Goal: Task Accomplishment & Management: Use online tool/utility

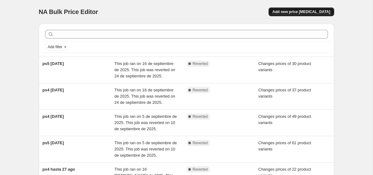
click at [319, 11] on span "Add new price [MEDICAL_DATA]" at bounding box center [301, 11] width 58 height 5
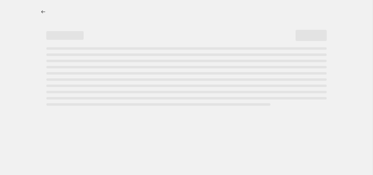
select select "percentage"
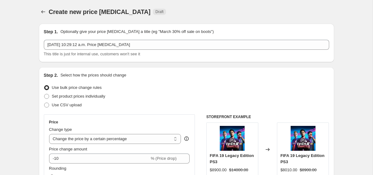
click at [91, 93] on span "Set product prices individually" at bounding box center [78, 96] width 53 height 6
click at [44, 94] on input "Set product prices individually" at bounding box center [44, 94] width 0 height 0
radio input "true"
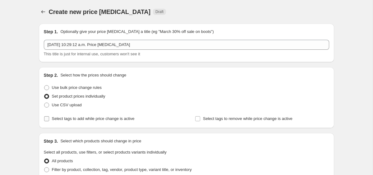
click at [105, 118] on span "Select tags to add while price change is active" at bounding box center [93, 118] width 83 height 5
click at [49, 118] on input "Select tags to add while price change is active" at bounding box center [46, 118] width 5 height 5
checkbox input "true"
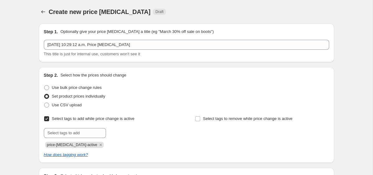
click at [94, 141] on div "price-[MEDICAL_DATA]-active" at bounding box center [111, 144] width 134 height 7
click at [98, 142] on icon "Remove price-change-job-active" at bounding box center [101, 145] width 6 height 6
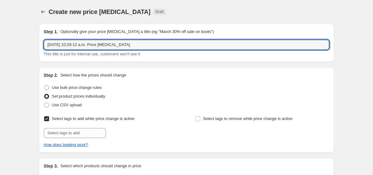
drag, startPoint x: 134, startPoint y: 42, endPoint x: -6, endPoint y: 42, distance: 140.2
click at [0, 42] on html "Home Settings Plans Skip to content Create new price change job. This page is r…" at bounding box center [186, 87] width 373 height 175
type input "ps4 22 oct"
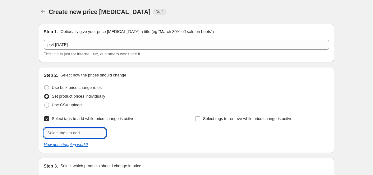
click at [78, 136] on input "text" at bounding box center [75, 133] width 62 height 10
type input "[DATE]"
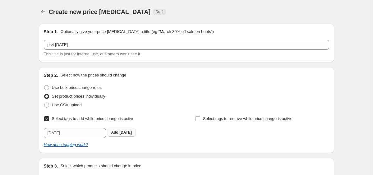
click at [113, 136] on button "Add [DATE]" at bounding box center [122, 132] width 28 height 9
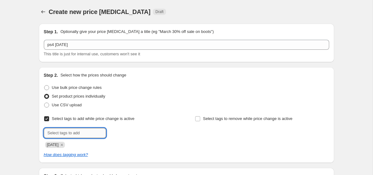
click at [94, 136] on input "text" at bounding box center [75, 133] width 62 height 10
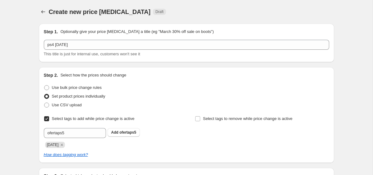
click at [80, 127] on div "Select tags to add while price change is active Submit ofertaps5 Add ofertaps5 …" at bounding box center [111, 131] width 134 height 34
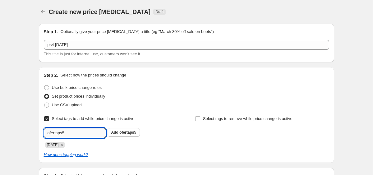
click at [79, 136] on input "ofertaps5" at bounding box center [75, 133] width 62 height 10
type input "ofertaps4principal"
click at [119, 134] on span "Add ofertaps4pri..." at bounding box center [127, 132] width 33 height 5
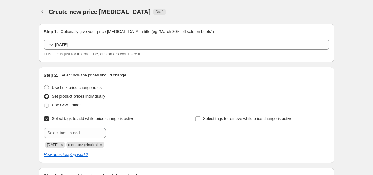
click at [131, 136] on div at bounding box center [111, 133] width 134 height 10
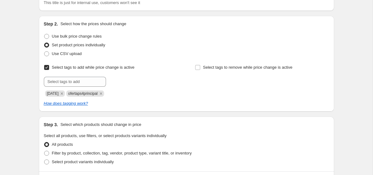
scroll to position [132, 0]
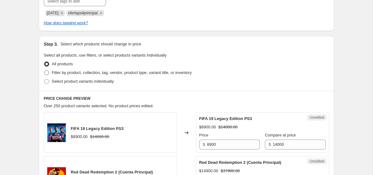
click at [180, 74] on span "Filter by product, collection, tag, vendor, product type, variant title, or inv…" at bounding box center [122, 72] width 140 height 5
click at [44, 71] on input "Filter by product, collection, tag, vendor, product type, variant title, or inv…" at bounding box center [44, 70] width 0 height 0
radio input "true"
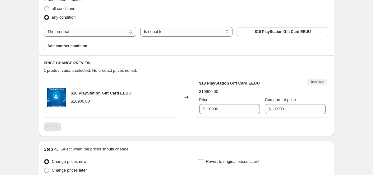
scroll to position [295, 0]
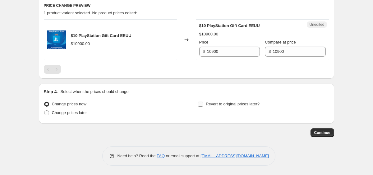
click at [213, 107] on span "Revert to original prices later?" at bounding box center [233, 104] width 54 height 6
click at [203, 107] on input "Revert to original prices later?" at bounding box center [200, 104] width 5 height 5
checkbox input "true"
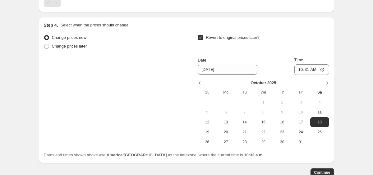
scroll to position [375, 0]
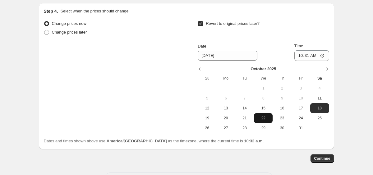
click at [258, 118] on span "22" at bounding box center [263, 118] width 14 height 5
type input "[DATE]"
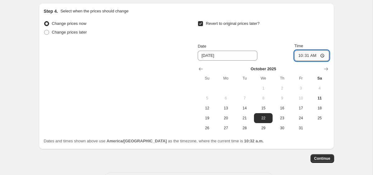
click at [296, 56] on input "10:31" at bounding box center [311, 55] width 35 height 11
type input "23:59"
click at [153, 120] on div "Change prices now Change prices later Revert to original prices later? Date 10/…" at bounding box center [186, 76] width 285 height 114
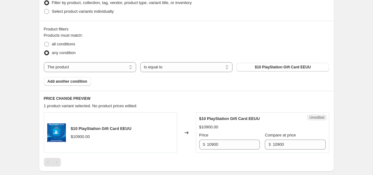
scroll to position [201, 0]
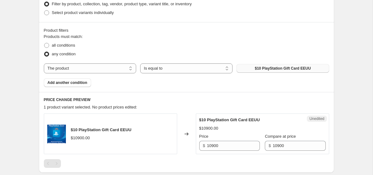
click at [251, 67] on button "$10 PlayStation Gift Card EEUU" at bounding box center [283, 68] width 92 height 9
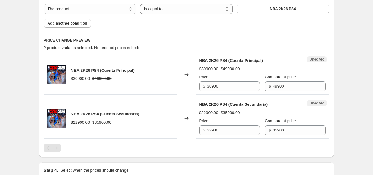
scroll to position [264, 0]
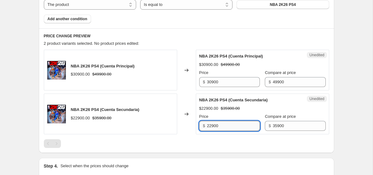
click at [215, 121] on input "22900" at bounding box center [233, 126] width 53 height 10
click at [217, 123] on input "22900" at bounding box center [233, 126] width 53 height 10
type input "19900"
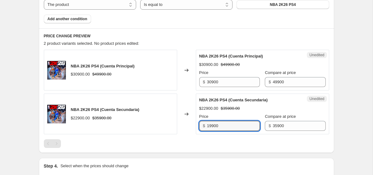
click at [238, 151] on div "PRICE CHANGE PREVIEW 2 product variants selected. No product prices edited: NBA…" at bounding box center [186, 90] width 295 height 125
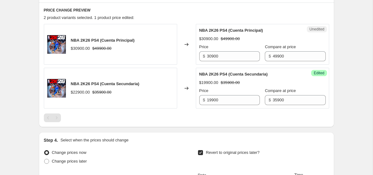
scroll to position [286, 0]
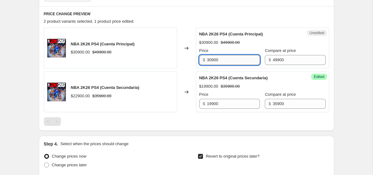
click at [218, 60] on input "30900" at bounding box center [233, 60] width 53 height 10
type input "29900"
click at [219, 18] on div "PRICE CHANGE PREVIEW 2 product variants selected. 1 product price edited: NBA 2…" at bounding box center [186, 68] width 295 height 125
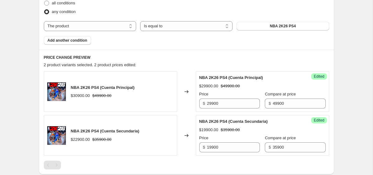
scroll to position [245, 0]
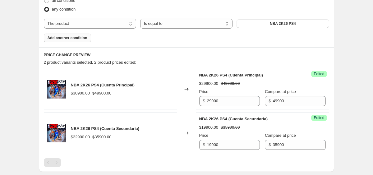
click at [84, 39] on span "Add another condition" at bounding box center [68, 37] width 40 height 5
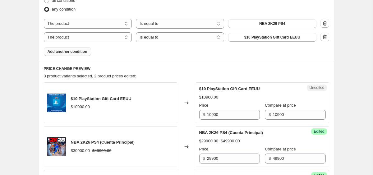
click at [250, 38] on span "$10 PlayStation Gift Card EEUU" at bounding box center [272, 37] width 56 height 5
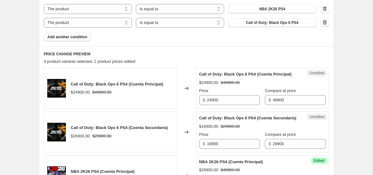
scroll to position [276, 0]
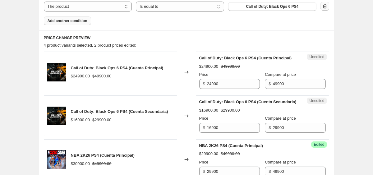
click at [322, 6] on icon "button" at bounding box center [325, 6] width 6 height 6
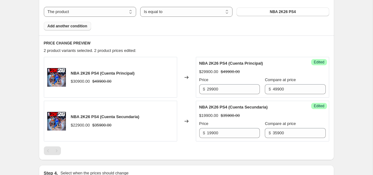
scroll to position [254, 0]
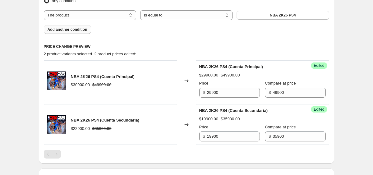
click at [77, 30] on span "Add another condition" at bounding box center [68, 29] width 40 height 5
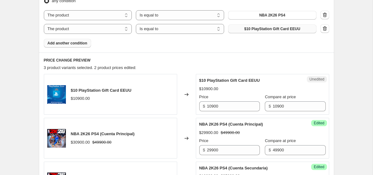
click at [263, 29] on span "$10 PlayStation Gift Card EEUU" at bounding box center [272, 28] width 56 height 5
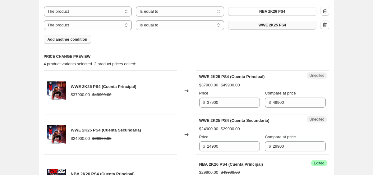
scroll to position [256, 0]
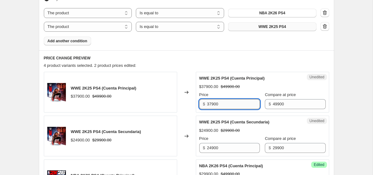
click at [228, 106] on input "37900" at bounding box center [233, 104] width 53 height 10
type input "24900"
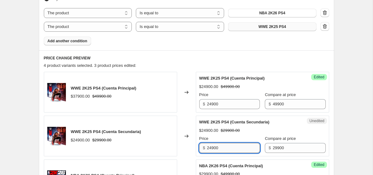
click at [226, 150] on input "24900" at bounding box center [233, 148] width 53 height 10
type input "16900"
click at [178, 75] on div "Changed to" at bounding box center [186, 92] width 19 height 41
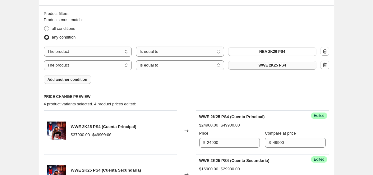
scroll to position [247, 0]
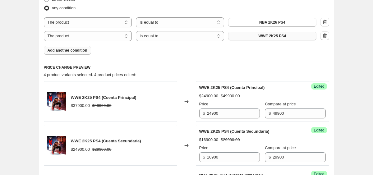
click at [76, 51] on span "Add another condition" at bounding box center [68, 50] width 40 height 5
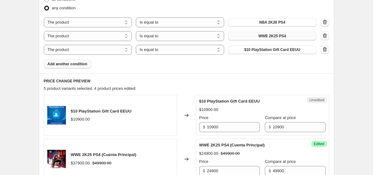
click at [263, 49] on span "$10 PlayStation Gift Card EEUU" at bounding box center [272, 49] width 56 height 5
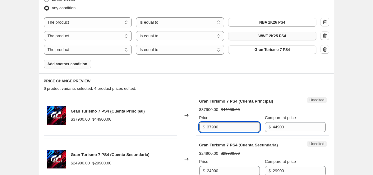
click at [231, 124] on input "37900" at bounding box center [233, 127] width 53 height 10
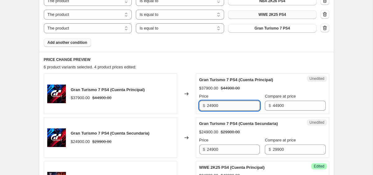
scroll to position [300, 0]
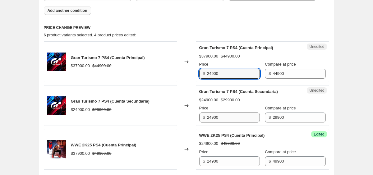
type input "24900"
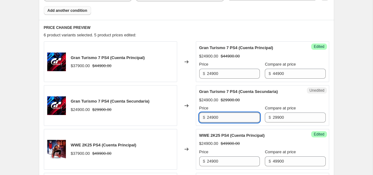
click at [229, 118] on input "24900" at bounding box center [233, 118] width 53 height 10
type input "16900"
click at [187, 129] on div "Changed to" at bounding box center [186, 149] width 19 height 41
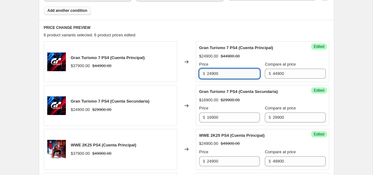
click at [225, 75] on input "24900" at bounding box center [233, 74] width 53 height 10
type input "19900"
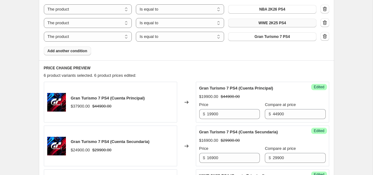
scroll to position [256, 0]
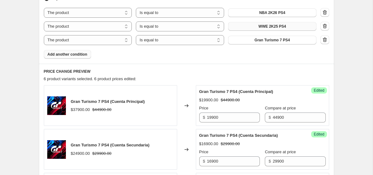
click at [77, 50] on button "Add another condition" at bounding box center [67, 54] width 47 height 9
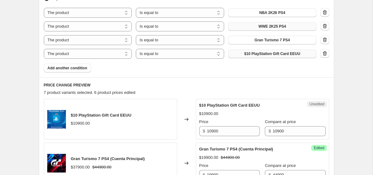
click at [265, 57] on button "$10 PlayStation Gift Card EEUU" at bounding box center [272, 53] width 88 height 9
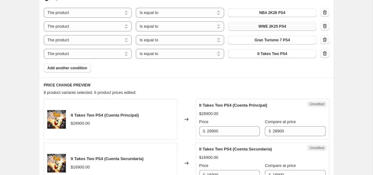
scroll to position [300, 0]
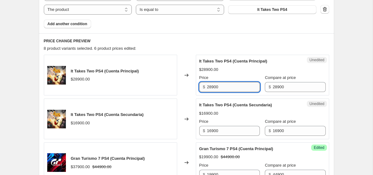
click at [220, 86] on input "28900" at bounding box center [233, 87] width 53 height 10
type input "12900"
click at [216, 129] on input "16900" at bounding box center [233, 131] width 53 height 10
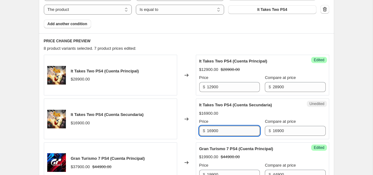
click at [216, 129] on input "16900" at bounding box center [233, 131] width 53 height 10
type input "8900"
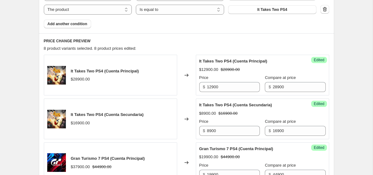
click at [80, 21] on button "Add another condition" at bounding box center [67, 24] width 47 height 9
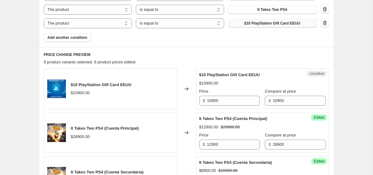
click at [249, 22] on span "$10 PlayStation Gift Card EEUU" at bounding box center [272, 23] width 56 height 5
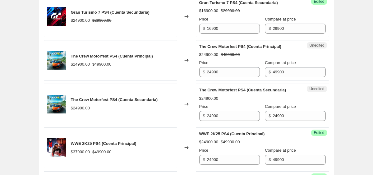
scroll to position [472, 0]
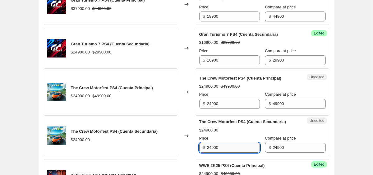
click at [224, 153] on input "24900" at bounding box center [233, 148] width 53 height 10
type input "12900"
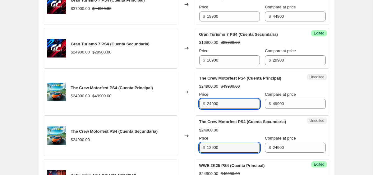
click at [224, 100] on input "24900" at bounding box center [233, 104] width 53 height 10
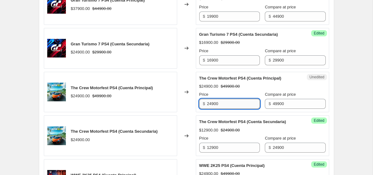
click at [224, 100] on input "24900" at bounding box center [233, 104] width 53 height 10
type input "15900"
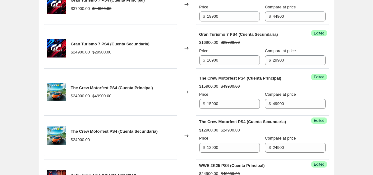
click at [348, 120] on div "Create new price change job. This page is ready Create new price change job Dra…" at bounding box center [186, 40] width 373 height 1025
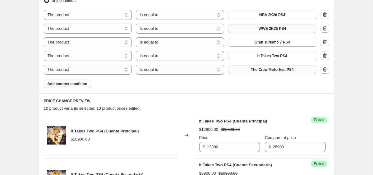
scroll to position [240, 0]
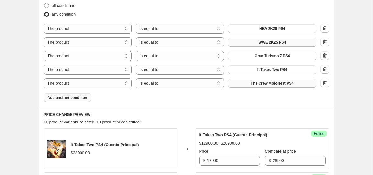
click at [77, 101] on button "Add another condition" at bounding box center [67, 97] width 47 height 9
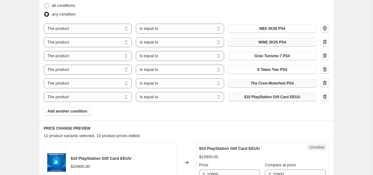
click at [275, 94] on button "$10 PlayStation Gift Card EEUU" at bounding box center [272, 97] width 88 height 9
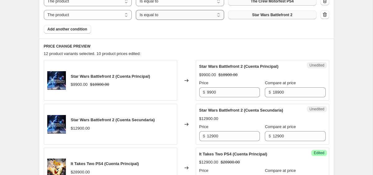
scroll to position [349, 0]
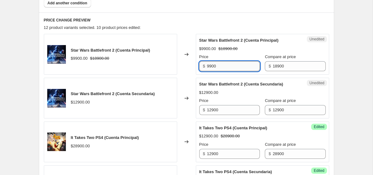
click at [207, 65] on input "9900" at bounding box center [233, 66] width 53 height 10
click at [212, 60] on div "Price $ 5900" at bounding box center [229, 62] width 61 height 17
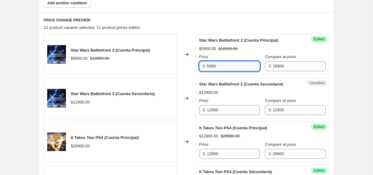
click at [212, 69] on input "5900" at bounding box center [233, 66] width 53 height 10
type input "4900"
click at [184, 25] on div "12 product variants selected. 11 product prices edited:" at bounding box center [186, 28] width 285 height 6
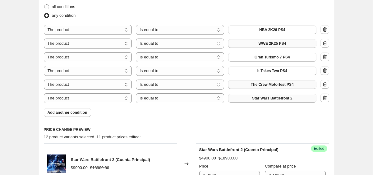
scroll to position [231, 0]
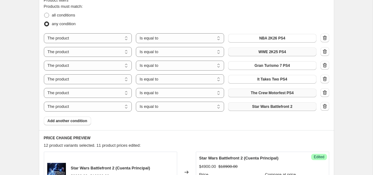
click at [79, 126] on div "Product filters Products must match: all conditions any condition The product T…" at bounding box center [186, 61] width 295 height 138
click at [79, 124] on button "Add another condition" at bounding box center [67, 121] width 47 height 9
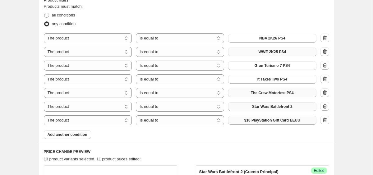
click at [283, 122] on span "$10 PlayStation Gift Card EEUU" at bounding box center [272, 120] width 56 height 5
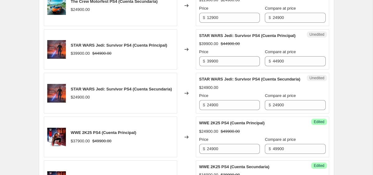
scroll to position [734, 0]
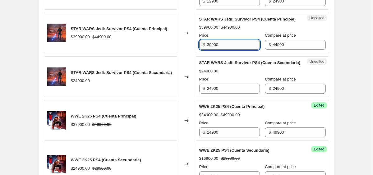
click at [227, 50] on input "39900" at bounding box center [233, 45] width 53 height 10
type input "16900"
click at [227, 94] on input "24900" at bounding box center [233, 89] width 53 height 10
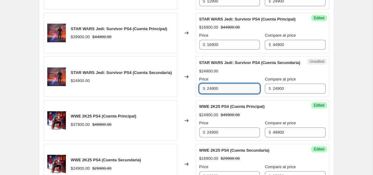
click at [227, 94] on input "24900" at bounding box center [233, 89] width 53 height 10
type input "12900"
click at [158, 97] on div "STAR WARS Jedi: Survivor PS4 (Cuenta Secundaria) $24900.00" at bounding box center [110, 76] width 133 height 41
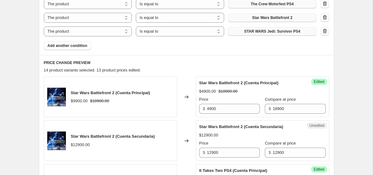
scroll to position [300, 0]
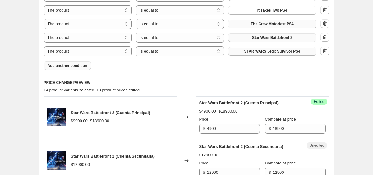
click at [79, 67] on span "Add another condition" at bounding box center [68, 65] width 40 height 5
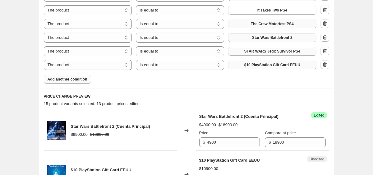
click at [264, 62] on span "$10 PlayStation Gift Card EEUU" at bounding box center [272, 64] width 56 height 5
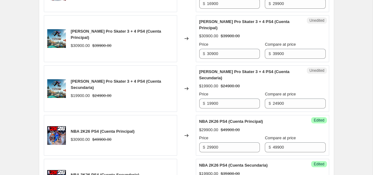
scroll to position [918, 0]
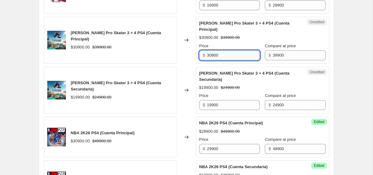
click at [226, 60] on input "30900" at bounding box center [233, 55] width 53 height 10
type input "25900"
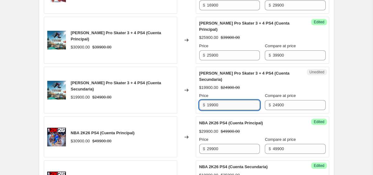
click at [222, 110] on input "19900" at bounding box center [233, 105] width 53 height 10
type input "16900"
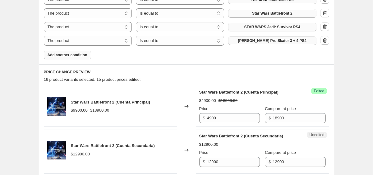
scroll to position [322, 0]
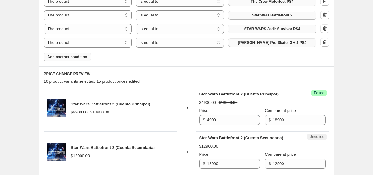
click at [76, 59] on span "Add another condition" at bounding box center [68, 56] width 40 height 5
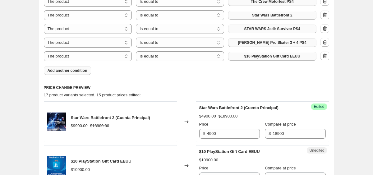
click at [239, 55] on button "$10 PlayStation Gift Card EEUU" at bounding box center [272, 56] width 88 height 9
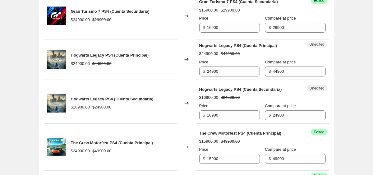
scroll to position [616, 0]
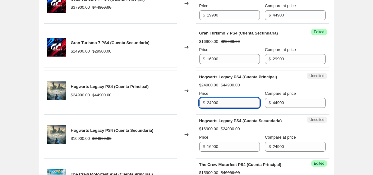
click at [225, 101] on input "24900" at bounding box center [233, 103] width 53 height 10
type input "14900"
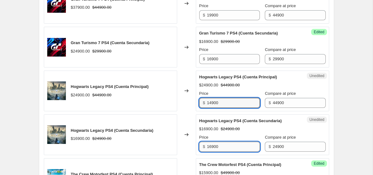
click at [226, 148] on input "16900" at bounding box center [233, 147] width 53 height 10
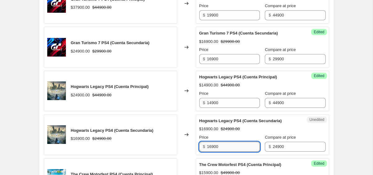
click at [226, 148] on input "16900" at bounding box center [233, 147] width 53 height 10
type input "9"
type input "10900"
click at [346, 124] on div "Create new price change job. This page is ready Create new price change job Dra…" at bounding box center [186, 105] width 373 height 1442
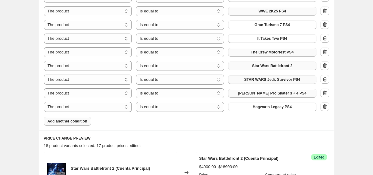
scroll to position [286, 0]
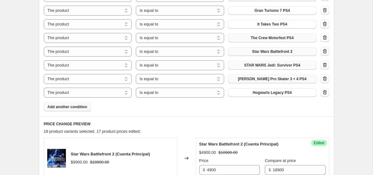
click at [71, 106] on span "Add another condition" at bounding box center [68, 106] width 40 height 5
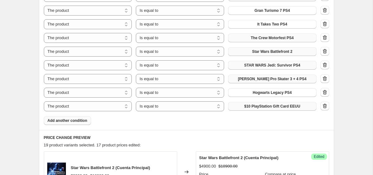
click at [235, 103] on button "$10 PlayStation Gift Card EEUU" at bounding box center [272, 106] width 88 height 9
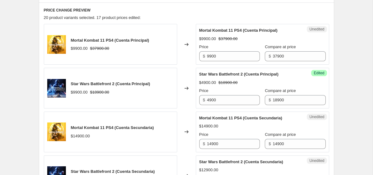
scroll to position [420, 0]
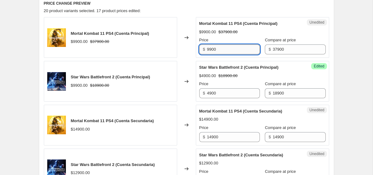
click at [229, 49] on input "9900" at bounding box center [233, 49] width 53 height 10
type input "4900"
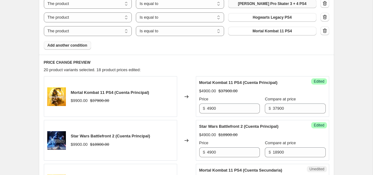
scroll to position [369, 0]
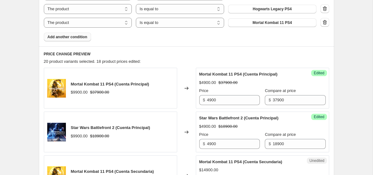
click at [82, 36] on span "Add another condition" at bounding box center [68, 37] width 40 height 5
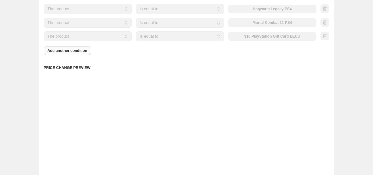
click at [248, 37] on div "The product The product's collection The product's tag The product's vendor The…" at bounding box center [180, 36] width 273 height 10
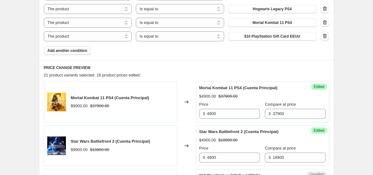
click at [248, 37] on span "$10 PlayStation Gift Card EEUU" at bounding box center [272, 36] width 56 height 5
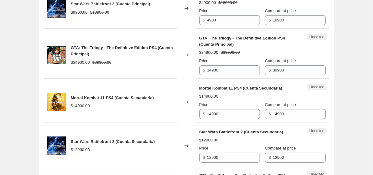
scroll to position [506, 0]
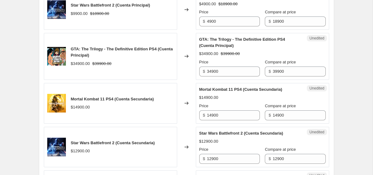
click at [224, 70] on div "Price $ 34900" at bounding box center [229, 67] width 61 height 17
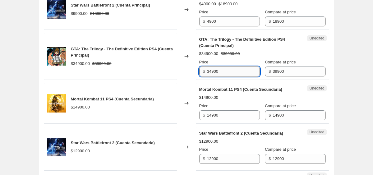
click at [224, 76] on input "34900" at bounding box center [233, 72] width 53 height 10
type input "20900"
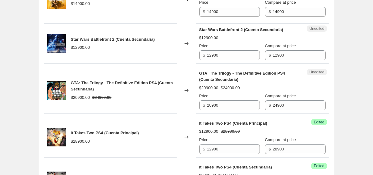
scroll to position [626, 0]
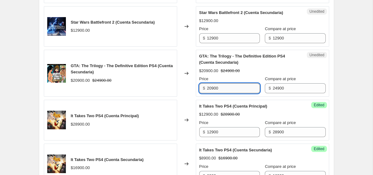
click at [230, 93] on input "20900" at bounding box center [233, 88] width 53 height 10
type input "13900"
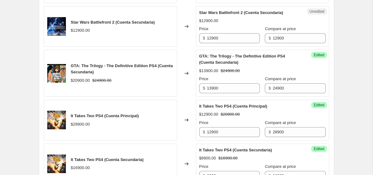
click at [358, 94] on div "Create new price change job. This page is ready Create new price change job Dra…" at bounding box center [186, 158] width 373 height 1569
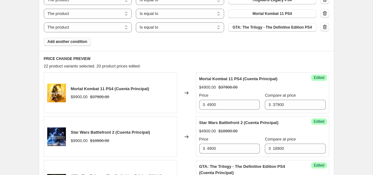
scroll to position [368, 0]
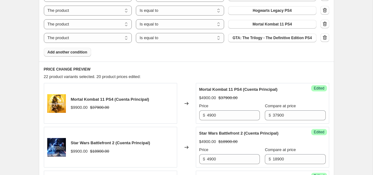
click at [78, 54] on span "Add another condition" at bounding box center [68, 52] width 40 height 5
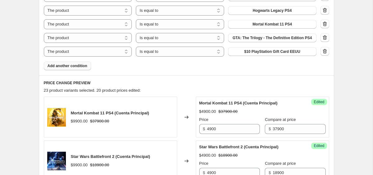
click at [251, 54] on span "$10 PlayStation Gift Card EEUU" at bounding box center [272, 51] width 56 height 5
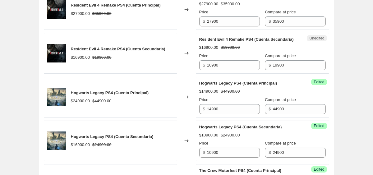
scroll to position [908, 0]
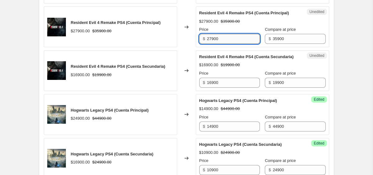
click at [215, 44] on input "27900" at bounding box center [233, 39] width 53 height 10
type input "24900"
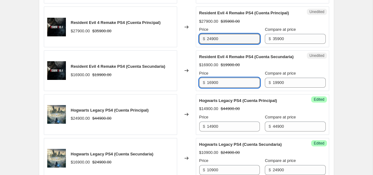
click at [229, 88] on input "16900" at bounding box center [233, 83] width 53 height 10
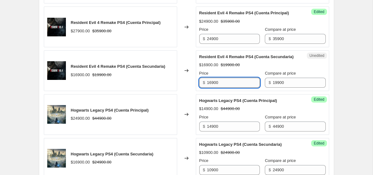
click at [229, 88] on input "16900" at bounding box center [233, 83] width 53 height 10
type input "15900"
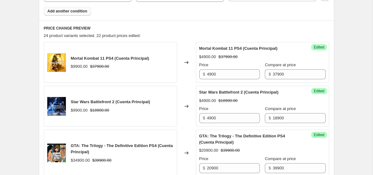
scroll to position [366, 0]
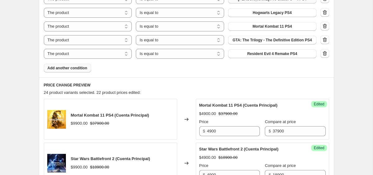
click at [87, 72] on button "Add another condition" at bounding box center [67, 68] width 47 height 9
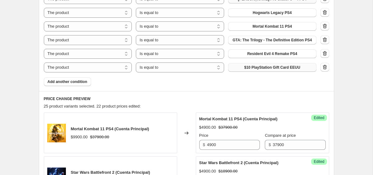
click at [274, 68] on button "$10 PlayStation Gift Card EEUU" at bounding box center [272, 67] width 88 height 9
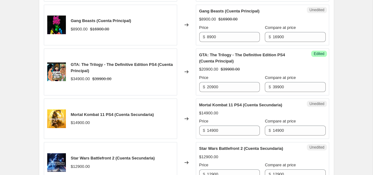
scroll to position [557, 0]
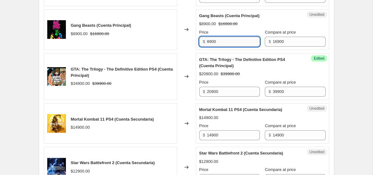
click at [218, 47] on input "8900" at bounding box center [233, 42] width 53 height 10
type input "6900"
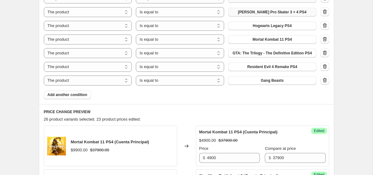
scroll to position [355, 0]
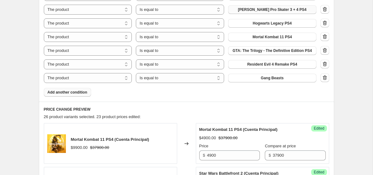
click at [62, 95] on span "Add another condition" at bounding box center [68, 92] width 40 height 5
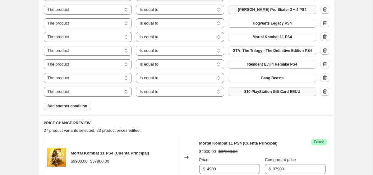
click at [291, 94] on span "$10 PlayStation Gift Card EEUU" at bounding box center [272, 91] width 56 height 5
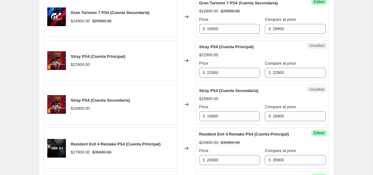
scroll to position [998, 0]
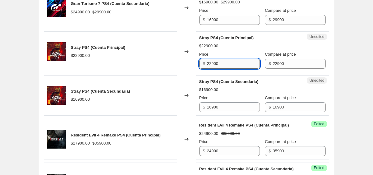
click at [211, 69] on input "22900" at bounding box center [233, 64] width 53 height 10
type input "16900"
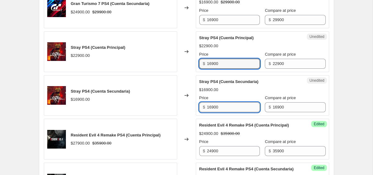
click at [218, 107] on input "16900" at bounding box center [233, 107] width 53 height 10
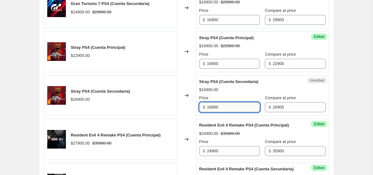
click at [218, 107] on input "16900" at bounding box center [233, 107] width 53 height 10
type input "12900"
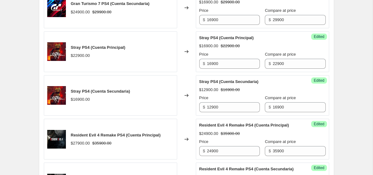
click at [159, 102] on div "Stray PS4 (Cuenta Secundaria) $16900.00" at bounding box center [110, 95] width 133 height 41
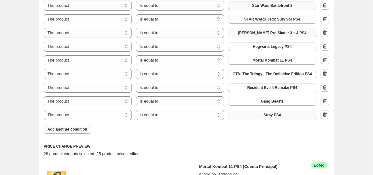
scroll to position [362, 0]
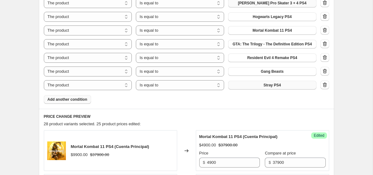
click at [86, 102] on span "Add another condition" at bounding box center [68, 99] width 40 height 5
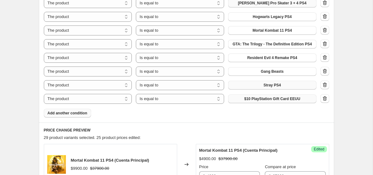
click at [281, 101] on span "$10 PlayStation Gift Card EEUU" at bounding box center [272, 98] width 56 height 5
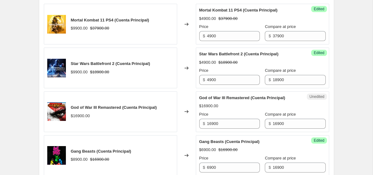
scroll to position [521, 0]
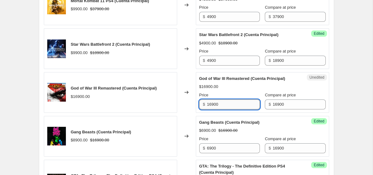
click at [213, 109] on input "16900" at bounding box center [233, 104] width 53 height 10
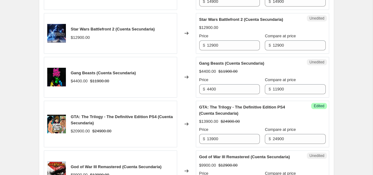
scroll to position [794, 0]
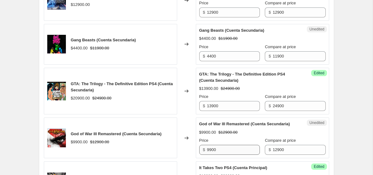
type input "11900"
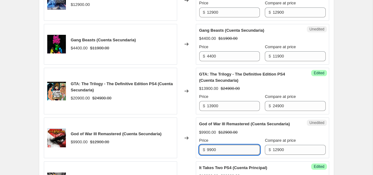
click at [213, 155] on input "9900" at bounding box center [233, 150] width 53 height 10
type input "7900"
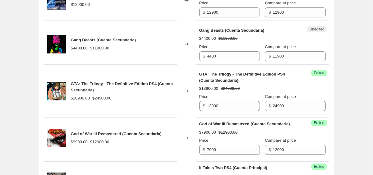
click at [349, 150] on div "Create new price change job. This page is ready Create new price change job Dra…" at bounding box center [186, 12] width 373 height 1612
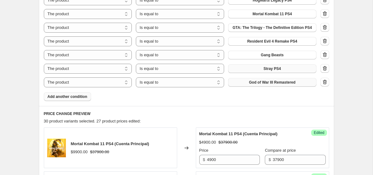
scroll to position [372, 0]
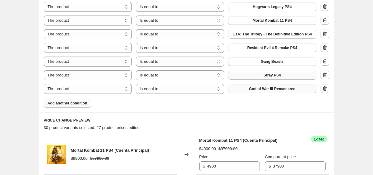
click at [82, 104] on button "Add another condition" at bounding box center [67, 103] width 47 height 9
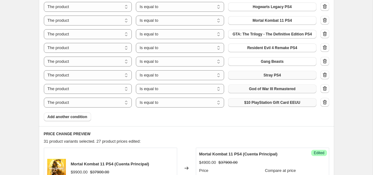
click at [264, 104] on span "$10 PlayStation Gift Card EEUU" at bounding box center [272, 102] width 56 height 5
click at [80, 119] on span "Add another condition" at bounding box center [68, 116] width 40 height 5
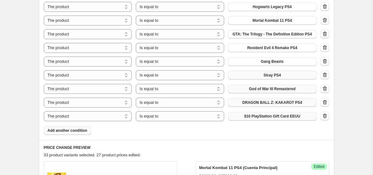
click at [248, 119] on span "$10 PlayStation Gift Card EEUU" at bounding box center [272, 116] width 56 height 5
click at [71, 133] on span "Add another condition" at bounding box center [68, 130] width 40 height 5
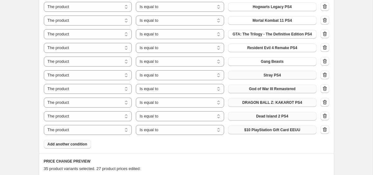
click at [273, 130] on button "$10 PlayStation Gift Card EEUU" at bounding box center [272, 130] width 88 height 9
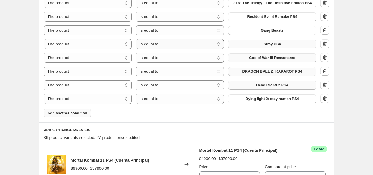
scroll to position [415, 0]
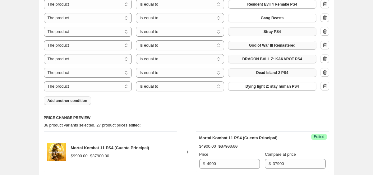
click at [78, 103] on span "Add another condition" at bounding box center [68, 100] width 40 height 5
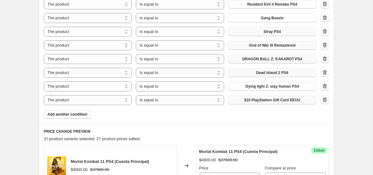
click at [262, 103] on span "$10 PlayStation Gift Card EEUU" at bounding box center [272, 100] width 56 height 5
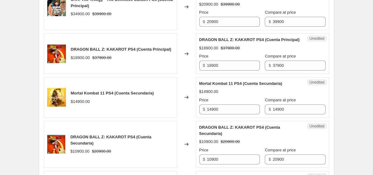
scroll to position [782, 0]
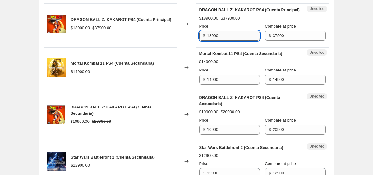
click at [218, 41] on input "18900" at bounding box center [233, 36] width 53 height 10
type input "14900"
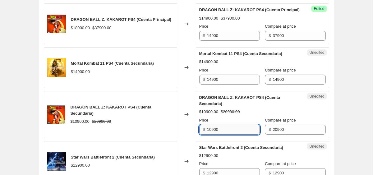
click at [224, 135] on input "10900" at bounding box center [233, 130] width 53 height 10
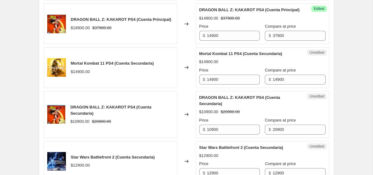
click at [337, 101] on div "Create new price change job. This page is ready Create new price change job Dra…" at bounding box center [186, 54] width 310 height 1673
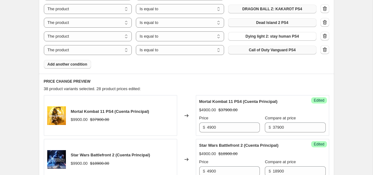
scroll to position [464, 0]
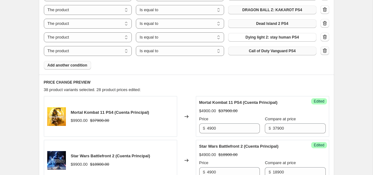
click at [324, 54] on icon "button" at bounding box center [325, 51] width 6 height 6
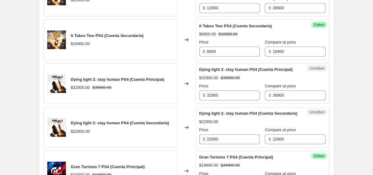
scroll to position [1142, 0]
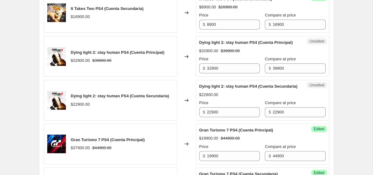
click at [227, 73] on div "Price $ 32900" at bounding box center [229, 64] width 61 height 17
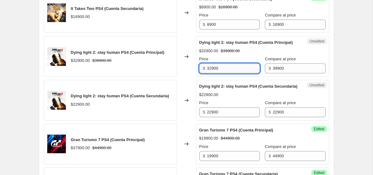
click at [228, 73] on input "32900" at bounding box center [233, 68] width 53 height 10
type input "16900"
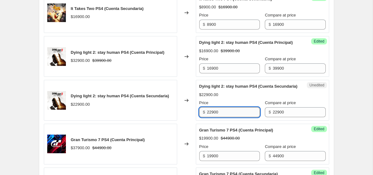
click at [229, 117] on input "22900" at bounding box center [233, 112] width 53 height 10
type input "12900"
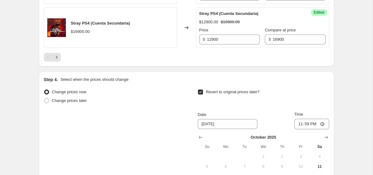
scroll to position [1393, 0]
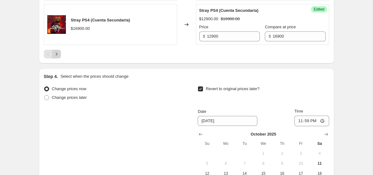
click at [58, 57] on icon "Next" at bounding box center [56, 54] width 6 height 6
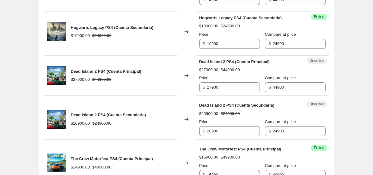
scroll to position [681, 0]
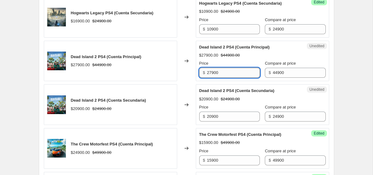
click at [217, 78] on input "27900" at bounding box center [233, 73] width 53 height 10
type input "14900"
click at [234, 122] on input "20900" at bounding box center [233, 117] width 53 height 10
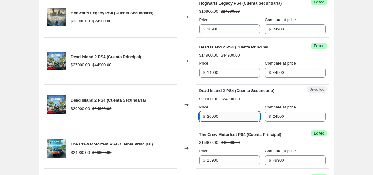
click at [234, 122] on input "20900" at bounding box center [233, 117] width 53 height 10
type input "10900"
click at [341, 125] on div "Create new price change job. This page is ready Create new price change job Dra…" at bounding box center [186, 58] width 310 height 1478
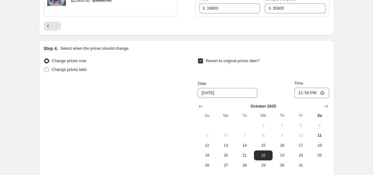
scroll to position [1338, 0]
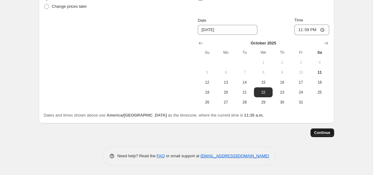
click at [329, 136] on button "Continue" at bounding box center [323, 132] width 24 height 9
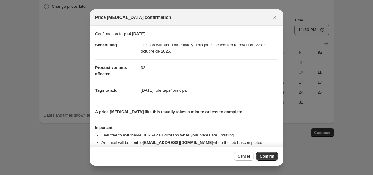
scroll to position [13, 0]
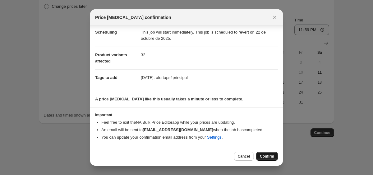
click at [263, 155] on span "Confirm" at bounding box center [267, 156] width 14 height 5
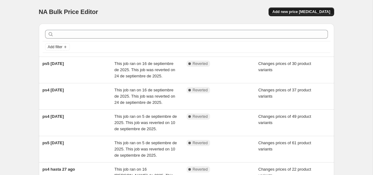
click at [301, 9] on button "Add new price [MEDICAL_DATA]" at bounding box center [301, 11] width 65 height 9
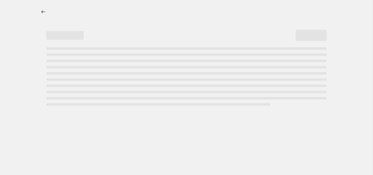
select select "percentage"
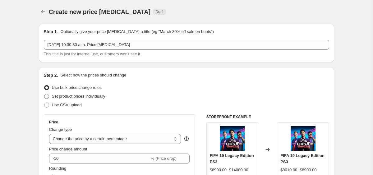
click at [103, 95] on span "Set product prices individually" at bounding box center [78, 96] width 53 height 5
click at [44, 94] on input "Set product prices individually" at bounding box center [44, 94] width 0 height 0
radio input "true"
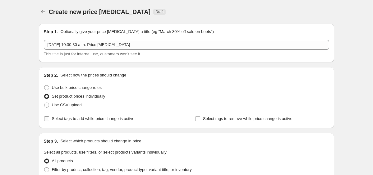
click at [84, 120] on span "Select tags to add while price change is active" at bounding box center [93, 118] width 83 height 5
click at [49, 120] on input "Select tags to add while price change is active" at bounding box center [46, 118] width 5 height 5
checkbox input "true"
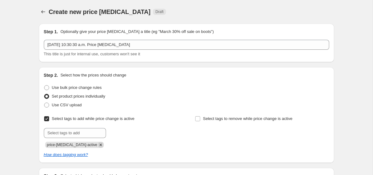
click at [98, 144] on icon "Remove price-change-job-active" at bounding box center [101, 145] width 6 height 6
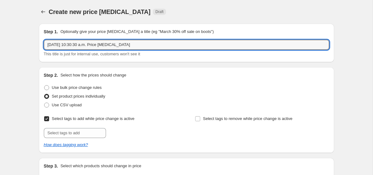
drag, startPoint x: 136, startPoint y: 45, endPoint x: 38, endPoint y: 44, distance: 98.3
type input "ps5 [DATE]"
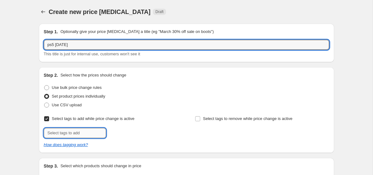
click at [84, 134] on input "text" at bounding box center [75, 133] width 62 height 10
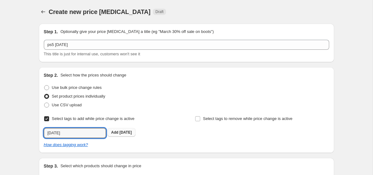
type input "[DATE]"
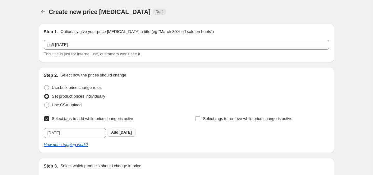
click at [132, 132] on button "Add [DATE]" at bounding box center [122, 132] width 28 height 9
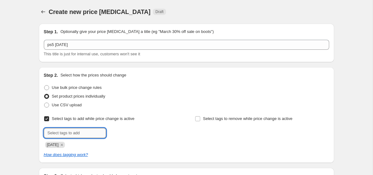
click at [76, 134] on input "text" at bounding box center [75, 133] width 62 height 10
type input "ofertaps5"
click at [119, 134] on span "Add ofertaps5" at bounding box center [123, 132] width 25 height 5
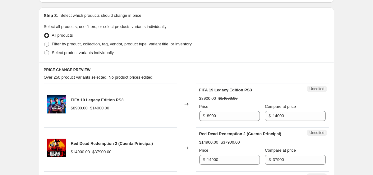
scroll to position [127, 0]
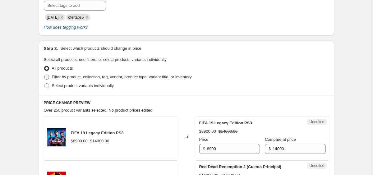
click at [116, 77] on span "Filter by product, collection, tag, vendor, product type, variant title, or inv…" at bounding box center [122, 77] width 140 height 5
click at [44, 75] on input "Filter by product, collection, tag, vendor, product type, variant title, or inv…" at bounding box center [44, 75] width 0 height 0
radio input "true"
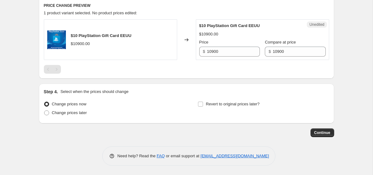
scroll to position [256, 0]
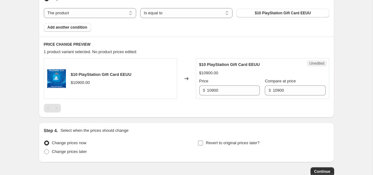
click at [234, 145] on span "Revert to original prices later?" at bounding box center [233, 143] width 54 height 5
click at [203, 145] on input "Revert to original prices later?" at bounding box center [200, 143] width 5 height 5
checkbox input "true"
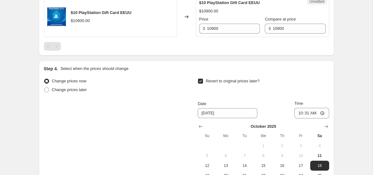
scroll to position [335, 0]
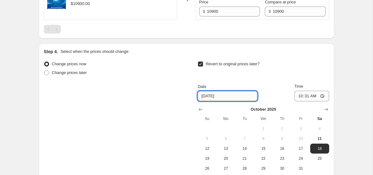
click at [215, 99] on input "[DATE]" at bounding box center [228, 96] width 60 height 10
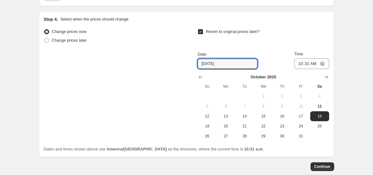
scroll to position [371, 0]
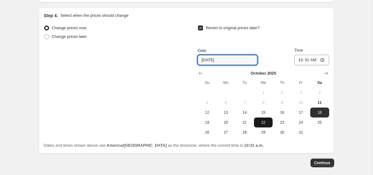
click at [268, 124] on span "22" at bounding box center [263, 122] width 14 height 5
type input "[DATE]"
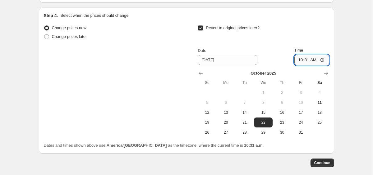
click at [296, 61] on input "10:31" at bounding box center [311, 60] width 35 height 11
type input "23:59"
click at [300, 39] on div "Revert to original prices later?" at bounding box center [263, 33] width 131 height 19
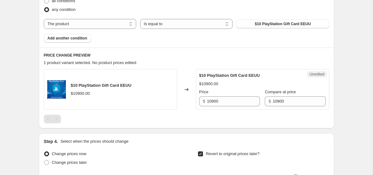
scroll to position [250, 0]
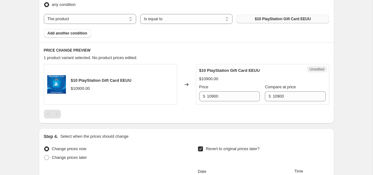
click at [273, 23] on button "$10 PlayStation Gift Card EEUU" at bounding box center [283, 19] width 92 height 9
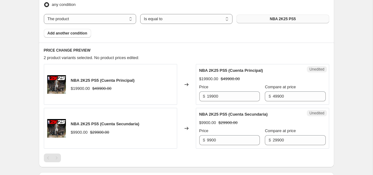
click at [289, 20] on span "NBA 2K25 PS5" at bounding box center [283, 18] width 26 height 5
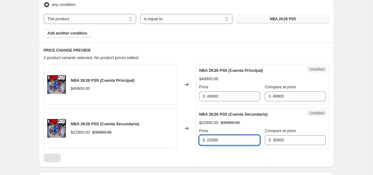
click at [221, 139] on input "22900" at bounding box center [233, 140] width 53 height 10
type input "19900"
click at [347, 132] on div "Create new price [MEDICAL_DATA]. This page is ready Create new price [MEDICAL_D…" at bounding box center [186, 60] width 373 height 620
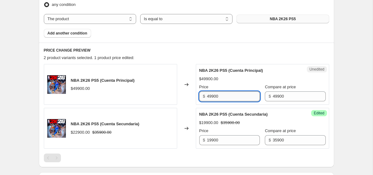
click at [220, 98] on input "49900" at bounding box center [233, 96] width 53 height 10
click at [338, 72] on div "Create new price [MEDICAL_DATA]. This page is ready Create new price [MEDICAL_D…" at bounding box center [186, 60] width 310 height 620
click at [223, 98] on input "44900" at bounding box center [233, 96] width 53 height 10
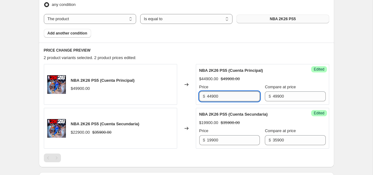
click at [223, 98] on input "44900" at bounding box center [233, 96] width 53 height 10
type input "39900"
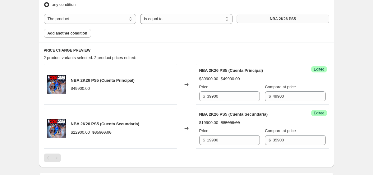
click at [340, 25] on div "Create new price [MEDICAL_DATA]. This page is ready Create new price [MEDICAL_D…" at bounding box center [186, 60] width 310 height 620
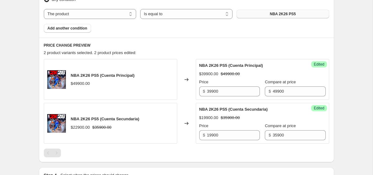
click at [82, 33] on div "Product filters Products must match: all conditions any condition The product T…" at bounding box center [186, 3] width 295 height 70
click at [83, 33] on div "Product filters Products must match: all conditions any condition The product T…" at bounding box center [186, 3] width 295 height 70
click at [83, 31] on button "Add another condition" at bounding box center [67, 28] width 47 height 9
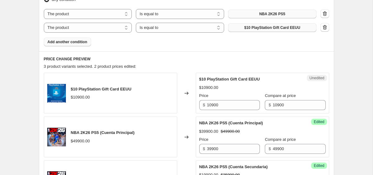
click at [265, 25] on span "$10 PlayStation Gift Card EEUU" at bounding box center [272, 27] width 56 height 5
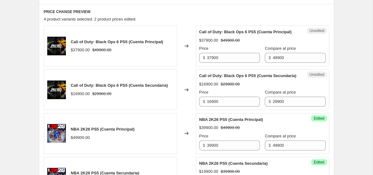
scroll to position [306, 0]
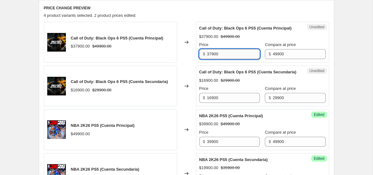
click at [213, 59] on input "37900" at bounding box center [233, 54] width 53 height 10
type input "29900"
click at [206, 20] on div "PRICE CHANGE PREVIEW 4 product variants selected. 2 product prices edited: Call…" at bounding box center [186, 106] width 295 height 212
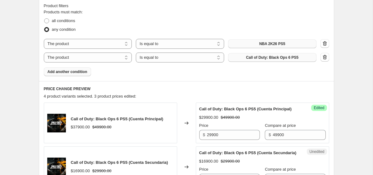
scroll to position [218, 0]
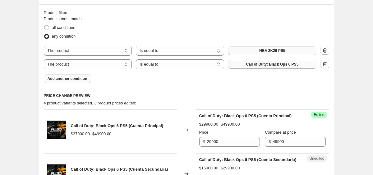
click at [85, 79] on span "Add another condition" at bounding box center [68, 78] width 40 height 5
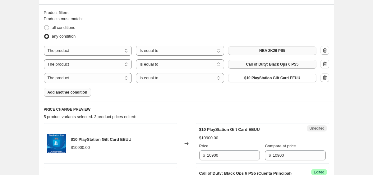
click at [261, 78] on span "$10 PlayStation Gift Card EEUU" at bounding box center [272, 78] width 56 height 5
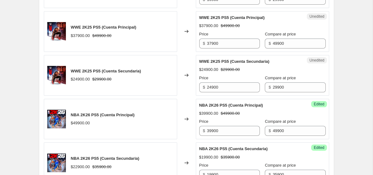
scroll to position [419, 0]
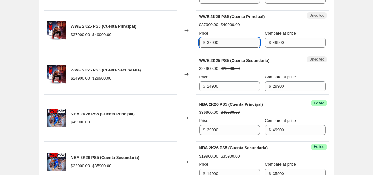
click at [222, 48] on input "37900" at bounding box center [233, 43] width 53 height 10
type input "24900"
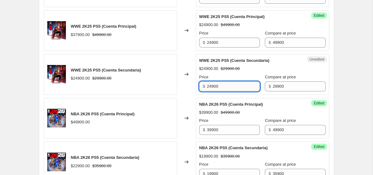
click at [227, 91] on input "24900" at bounding box center [233, 86] width 53 height 10
type input "16900"
click at [181, 107] on div "Call of Duty: Black Ops 6 PS5 (Cuenta Principal) $37900.00 $49900.00 Changed to…" at bounding box center [186, 53] width 285 height 260
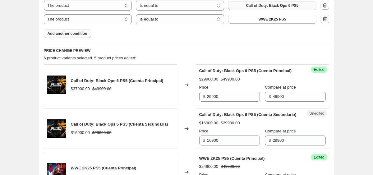
scroll to position [219, 0]
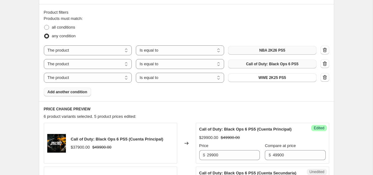
click at [76, 89] on button "Add another condition" at bounding box center [67, 92] width 47 height 9
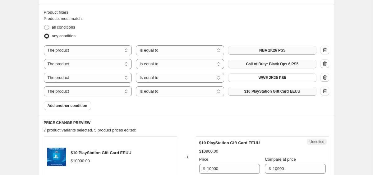
click at [256, 89] on span "$10 PlayStation Gift Card EEUU" at bounding box center [272, 91] width 56 height 5
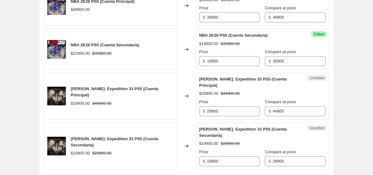
scroll to position [571, 0]
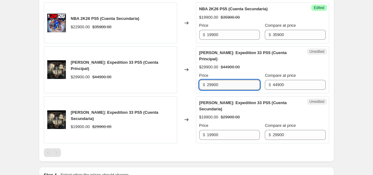
click at [219, 90] on input "29900" at bounding box center [233, 85] width 53 height 10
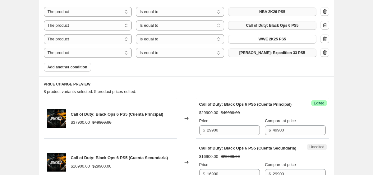
scroll to position [262, 0]
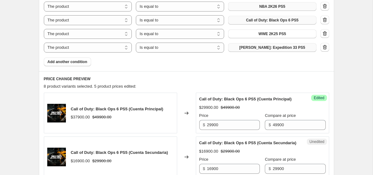
click at [320, 44] on div "The product The product's collection The product's tag The product's vendor The…" at bounding box center [186, 48] width 285 height 10
click at [326, 47] on icon "button" at bounding box center [325, 47] width 6 height 6
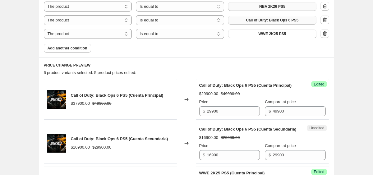
click at [75, 46] on span "Add another condition" at bounding box center [68, 48] width 40 height 5
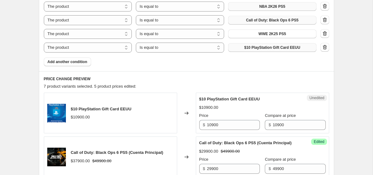
click at [241, 47] on button "$10 PlayStation Gift Card EEUU" at bounding box center [272, 47] width 88 height 9
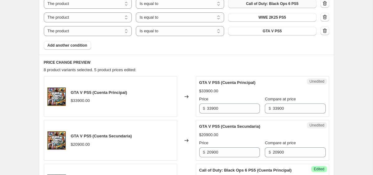
scroll to position [319, 0]
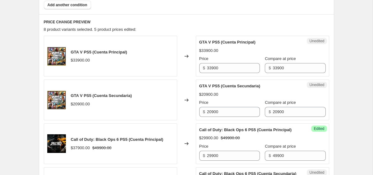
click at [232, 74] on div "Unedited GTA V PS5 (Cuenta Principal) $33900.00 Price $ 33900 Compare at price …" at bounding box center [262, 56] width 133 height 41
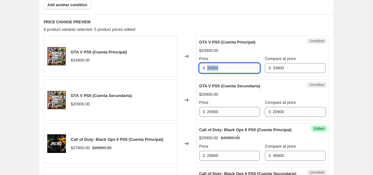
click at [227, 70] on input "33900" at bounding box center [233, 68] width 53 height 10
type input "12900"
click at [222, 118] on div "Unedited GTA V PS5 (Cuenta Secundaria) $20900.00 Price $ 20900 Compare at price…" at bounding box center [262, 100] width 133 height 41
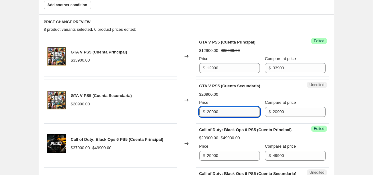
click at [229, 110] on input "20900" at bounding box center [233, 112] width 53 height 10
type input "12900"
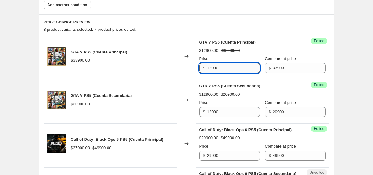
click at [225, 68] on input "12900" at bounding box center [233, 68] width 53 height 10
type input "16900"
click at [220, 22] on h6 "PRICE CHANGE PREVIEW" at bounding box center [186, 22] width 285 height 5
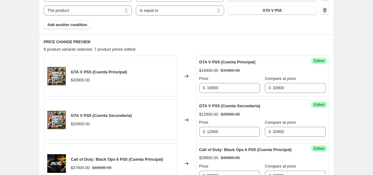
scroll to position [253, 0]
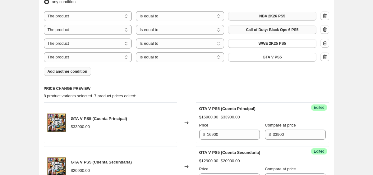
click at [76, 75] on button "Add another condition" at bounding box center [67, 71] width 47 height 9
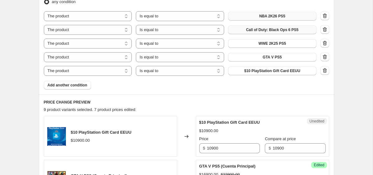
click at [249, 70] on span "$10 PlayStation Gift Card EEUU" at bounding box center [272, 70] width 56 height 5
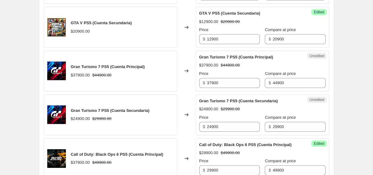
scroll to position [427, 0]
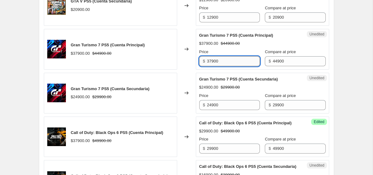
click at [228, 63] on input "37900" at bounding box center [233, 61] width 53 height 10
type input "24900"
click at [221, 103] on input "24900" at bounding box center [233, 105] width 53 height 10
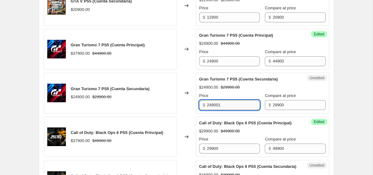
click at [221, 103] on input "249001" at bounding box center [233, 105] width 53 height 10
type input "6"
type input "16900"
click at [184, 108] on div "Changed to" at bounding box center [186, 93] width 19 height 41
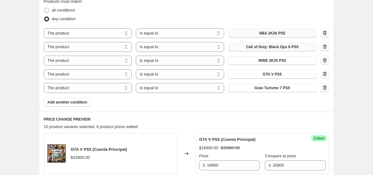
scroll to position [249, 0]
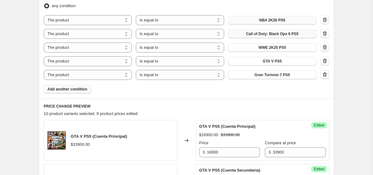
click at [83, 90] on span "Add another condition" at bounding box center [68, 89] width 40 height 5
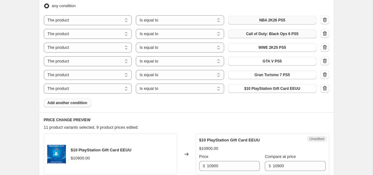
click at [243, 86] on button "$10 PlayStation Gift Card EEUU" at bounding box center [272, 88] width 88 height 9
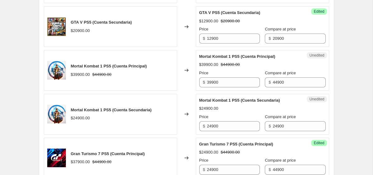
scroll to position [449, 0]
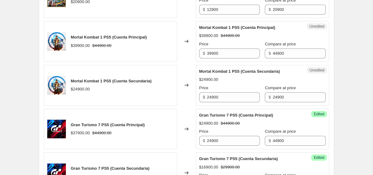
click at [227, 58] on div "Unedited Mortal Kombat 1 PS5 (Cuenta Principal) $39900.00 $44900.00 Price $ 399…" at bounding box center [262, 41] width 133 height 41
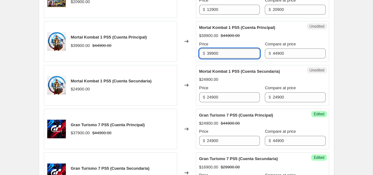
click at [226, 53] on input "39900" at bounding box center [233, 54] width 53 height 10
type input "16900"
click at [226, 97] on input "24900" at bounding box center [233, 97] width 53 height 10
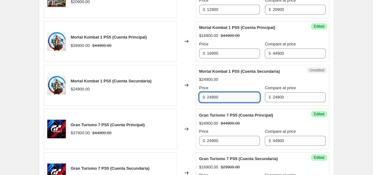
click at [226, 97] on input "24900" at bounding box center [233, 97] width 53 height 10
type input "12900"
click at [182, 95] on div "Changed to" at bounding box center [186, 85] width 19 height 41
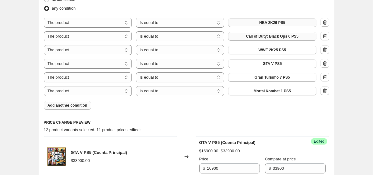
scroll to position [232, 0]
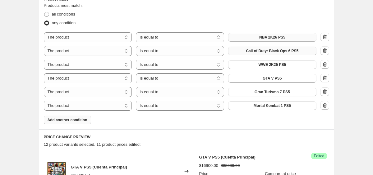
click at [71, 118] on span "Add another condition" at bounding box center [68, 120] width 40 height 5
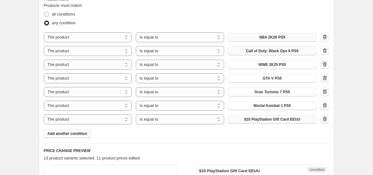
click at [258, 119] on span "$10 PlayStation Gift Card EEUU" at bounding box center [272, 119] width 56 height 5
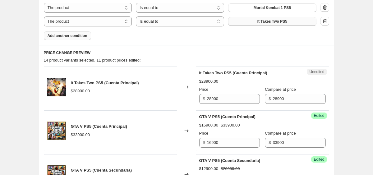
scroll to position [335, 0]
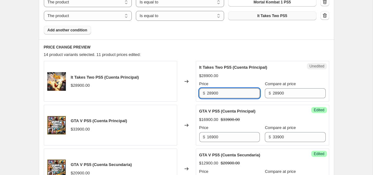
click at [224, 95] on input "28900" at bounding box center [233, 93] width 53 height 10
type input "12900"
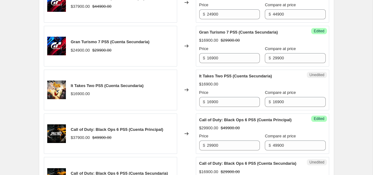
scroll to position [632, 0]
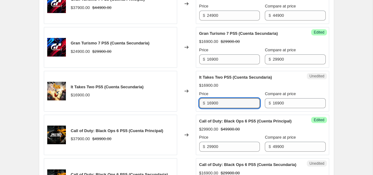
click at [212, 104] on input "16900" at bounding box center [233, 103] width 53 height 10
type input "9"
type input "8900"
click at [179, 107] on div "Changed to" at bounding box center [186, 91] width 19 height 41
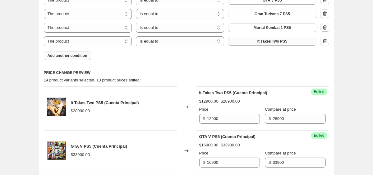
scroll to position [305, 0]
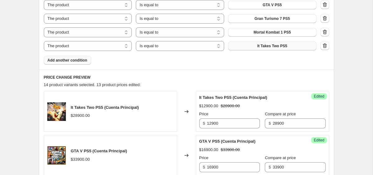
click at [74, 60] on span "Add another condition" at bounding box center [68, 60] width 40 height 5
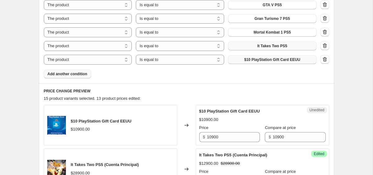
click at [252, 60] on span "$10 PlayStation Gift Card EEUU" at bounding box center [272, 59] width 56 height 5
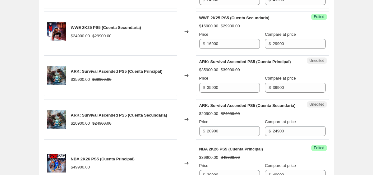
scroll to position [904, 0]
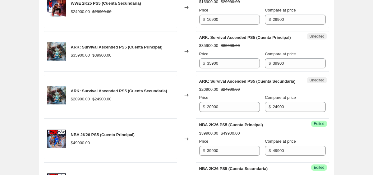
click at [213, 57] on div "Price" at bounding box center [229, 54] width 61 height 6
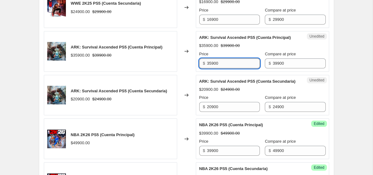
click at [213, 68] on input "35900" at bounding box center [233, 63] width 53 height 10
type input "22900"
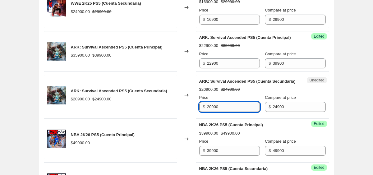
click at [223, 112] on input "20900" at bounding box center [233, 107] width 53 height 10
type input "14900"
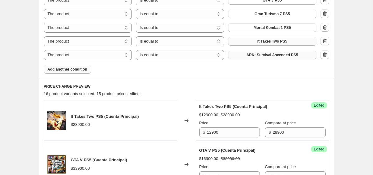
scroll to position [291, 0]
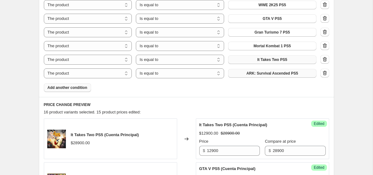
click at [85, 86] on span "Add another condition" at bounding box center [68, 87] width 40 height 5
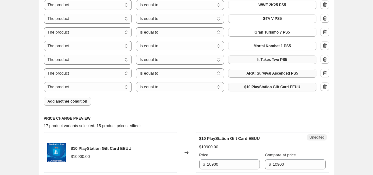
click at [256, 89] on span "$10 PlayStation Gift Card EEUU" at bounding box center [272, 87] width 56 height 5
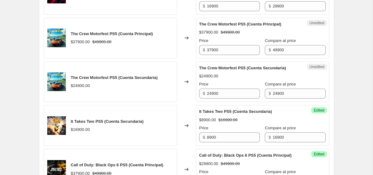
scroll to position [711, 0]
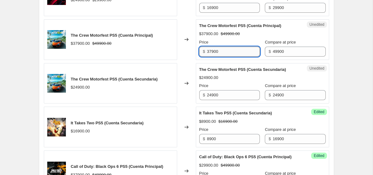
click at [224, 50] on input "37900" at bounding box center [233, 52] width 53 height 10
type input "16900"
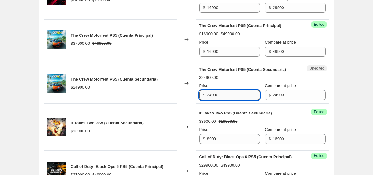
click at [219, 100] on input "24900" at bounding box center [233, 95] width 53 height 10
click at [220, 100] on input "24900" at bounding box center [233, 95] width 53 height 10
type input "12900"
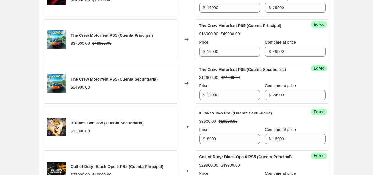
click at [346, 82] on div "Create new price [MEDICAL_DATA]. This page is ready Create new price [MEDICAL_D…" at bounding box center [186, 4] width 373 height 1430
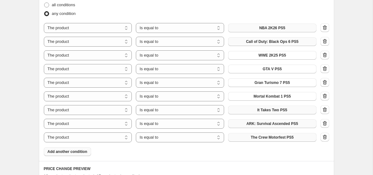
scroll to position [282, 0]
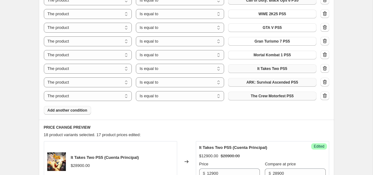
click at [73, 109] on span "Add another condition" at bounding box center [68, 110] width 40 height 5
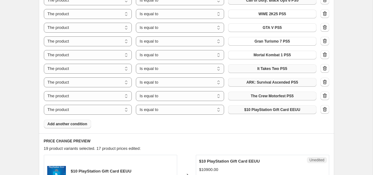
click at [268, 108] on span "$10 PlayStation Gift Card EEUU" at bounding box center [272, 109] width 56 height 5
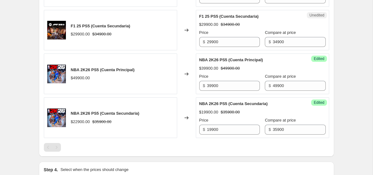
scroll to position [1141, 0]
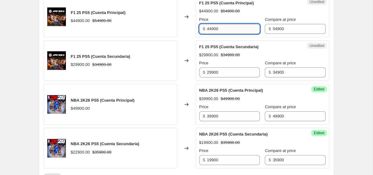
click at [228, 34] on input "44900" at bounding box center [233, 29] width 53 height 10
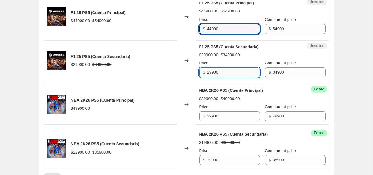
click at [229, 77] on input "29900" at bounding box center [233, 72] width 53 height 10
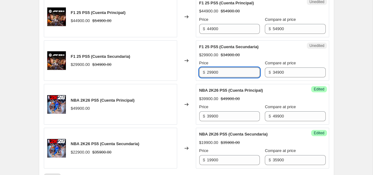
click at [229, 77] on input "29900" at bounding box center [233, 72] width 53 height 10
type input "20900"
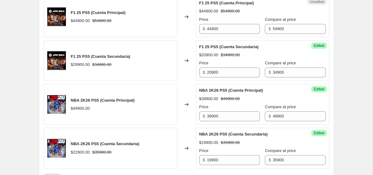
click at [231, 34] on div "Price $ 44900" at bounding box center [229, 24] width 61 height 17
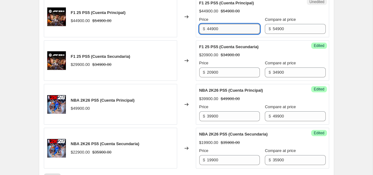
click at [229, 34] on input "44900" at bounding box center [233, 29] width 53 height 10
type input "39900"
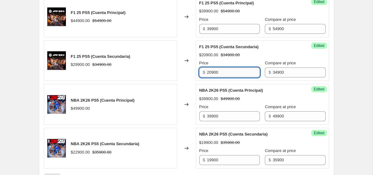
click at [238, 77] on input "20900" at bounding box center [233, 72] width 53 height 10
type input "24900"
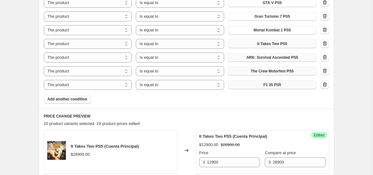
scroll to position [281, 0]
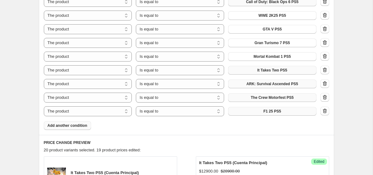
click at [75, 126] on span "Add another condition" at bounding box center [68, 125] width 40 height 5
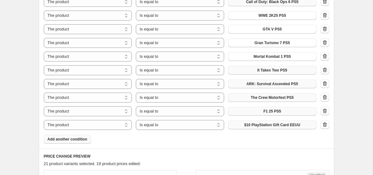
click at [280, 124] on span "$10 PlayStation Gift Card EEUU" at bounding box center [272, 124] width 56 height 5
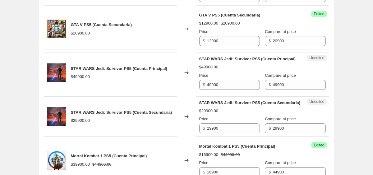
scroll to position [522, 0]
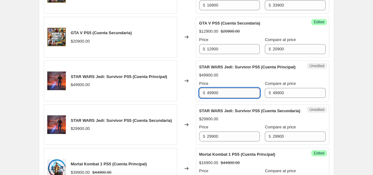
click at [227, 98] on input "49900" at bounding box center [233, 93] width 53 height 10
click at [227, 98] on input "14900" at bounding box center [233, 93] width 53 height 10
type input "14900"
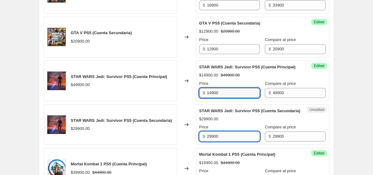
click at [224, 141] on input "29900" at bounding box center [233, 137] width 53 height 10
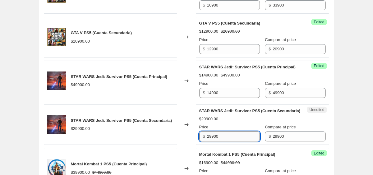
click at [224, 141] on input "29900" at bounding box center [233, 137] width 53 height 10
type input "9900"
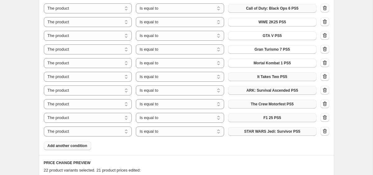
scroll to position [311, 0]
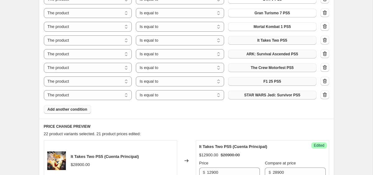
click at [80, 112] on button "Add another condition" at bounding box center [67, 109] width 47 height 9
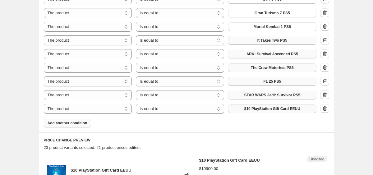
click at [256, 109] on span "$10 PlayStation Gift Card EEUU" at bounding box center [272, 108] width 56 height 5
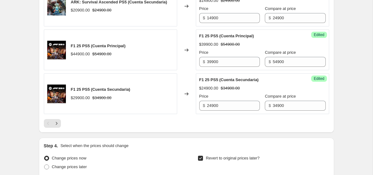
scroll to position [1291, 0]
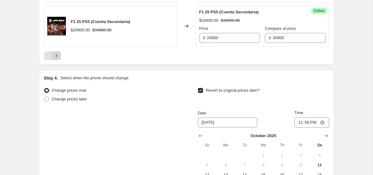
click at [57, 59] on icon "Next" at bounding box center [56, 56] width 6 height 6
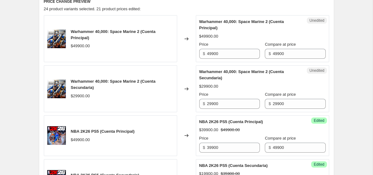
scroll to position [420, 0]
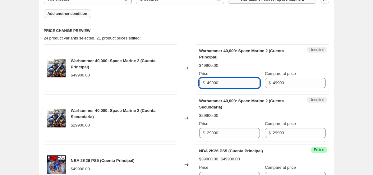
click at [214, 79] on input "49900" at bounding box center [233, 83] width 53 height 10
type input "29900"
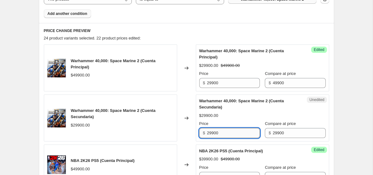
click at [225, 133] on input "29900" at bounding box center [233, 133] width 53 height 10
click at [225, 133] on input "299001" at bounding box center [233, 133] width 53 height 10
type input "19900"
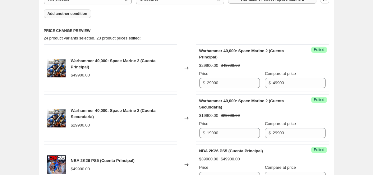
click at [343, 97] on div "Create new price [MEDICAL_DATA]. This page is ready Create new price [MEDICAL_D…" at bounding box center [186, 15] width 373 height 871
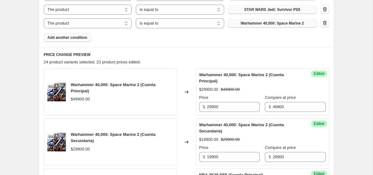
scroll to position [378, 0]
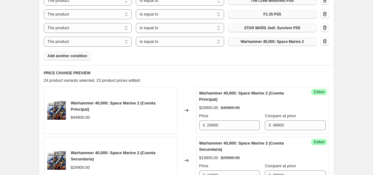
click at [82, 57] on span "Add another condition" at bounding box center [68, 55] width 40 height 5
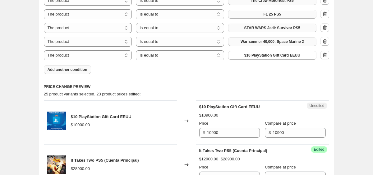
click at [270, 55] on span "$10 PlayStation Gift Card EEUU" at bounding box center [272, 55] width 56 height 5
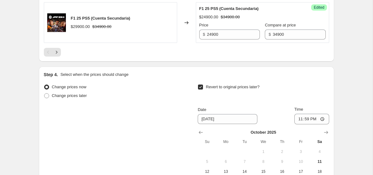
scroll to position [1348, 0]
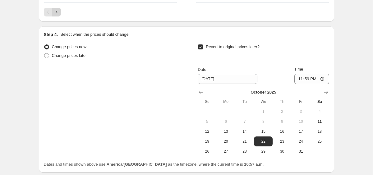
click at [57, 15] on icon "Next" at bounding box center [56, 12] width 6 height 6
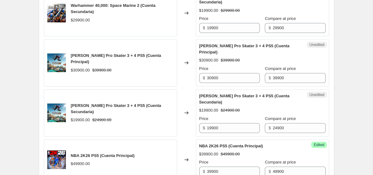
scroll to position [538, 0]
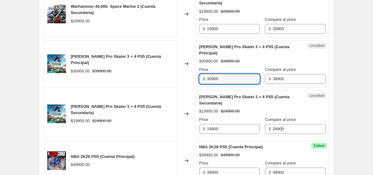
click at [215, 80] on input "30900" at bounding box center [233, 79] width 53 height 10
type input "25900"
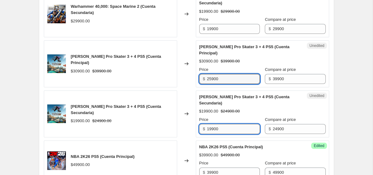
click at [223, 125] on input "19900" at bounding box center [233, 129] width 53 height 10
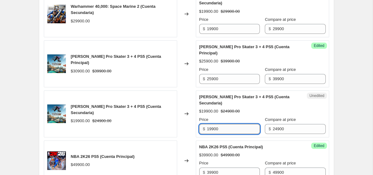
click at [223, 125] on input "19900" at bounding box center [233, 129] width 53 height 10
type input "16900"
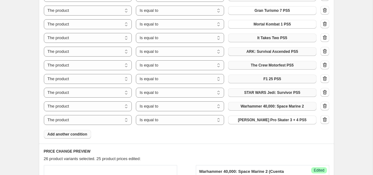
scroll to position [334, 0]
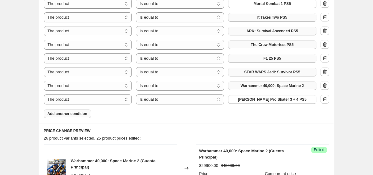
click at [70, 115] on span "Add another condition" at bounding box center [68, 113] width 40 height 5
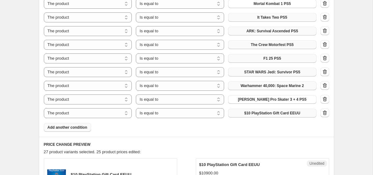
click at [232, 112] on button "$10 PlayStation Gift Card EEUU" at bounding box center [272, 113] width 88 height 9
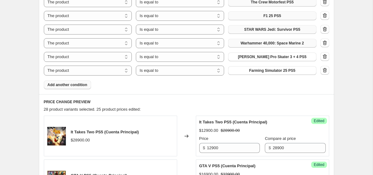
scroll to position [373, 0]
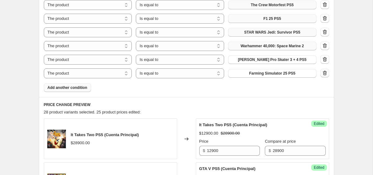
click at [326, 71] on icon "button" at bounding box center [325, 73] width 6 height 6
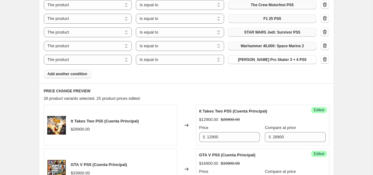
click at [88, 76] on button "Add another condition" at bounding box center [67, 74] width 47 height 9
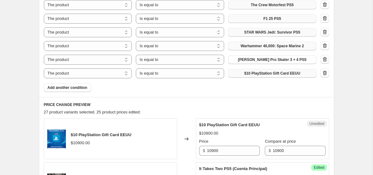
click at [282, 74] on span "$10 PlayStation Gift Card EEUU" at bounding box center [272, 73] width 56 height 5
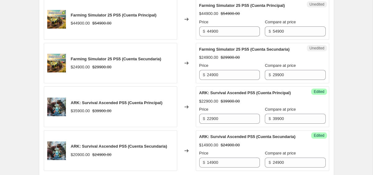
scroll to position [1192, 0]
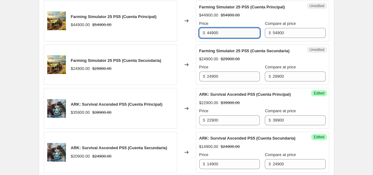
click at [210, 38] on input "44900" at bounding box center [233, 33] width 53 height 10
type input "39900"
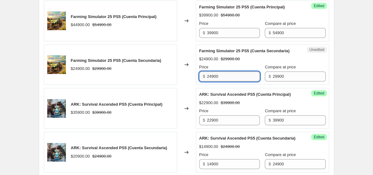
click at [228, 81] on input "24900" at bounding box center [233, 77] width 53 height 10
type input "19900"
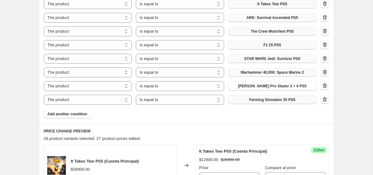
scroll to position [367, 0]
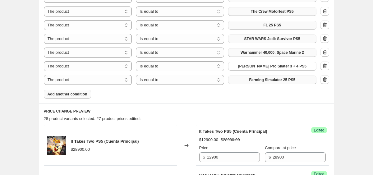
click at [70, 90] on button "Add another condition" at bounding box center [67, 94] width 47 height 9
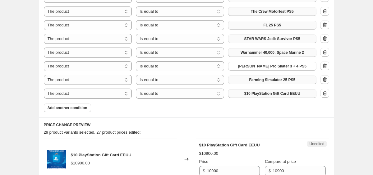
click at [270, 93] on span "$10 PlayStation Gift Card EEUU" at bounding box center [272, 93] width 56 height 5
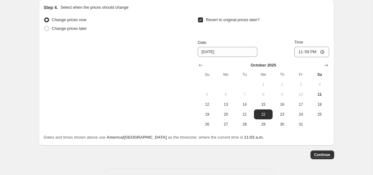
scroll to position [1414, 0]
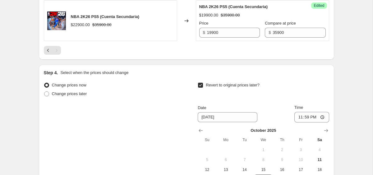
scroll to position [938, 0]
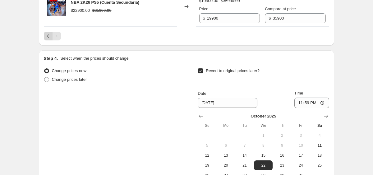
click at [50, 39] on icon "Previous" at bounding box center [48, 36] width 6 height 6
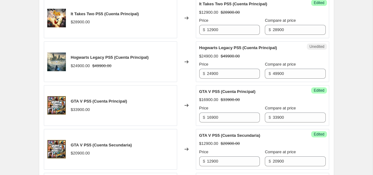
scroll to position [515, 0]
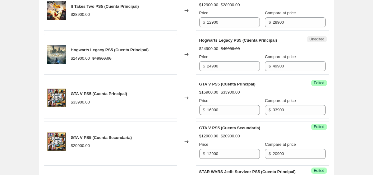
click at [225, 72] on div "Unedited Hogwarts Legacy PS5 (Cuenta Principal) $24900.00 $49900.00 Price $ 249…" at bounding box center [262, 54] width 133 height 41
click at [225, 68] on input "24900" at bounding box center [233, 66] width 53 height 10
type input "14900"
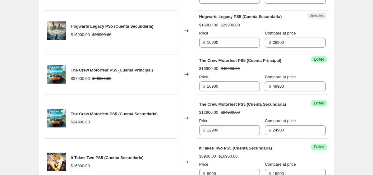
scroll to position [936, 0]
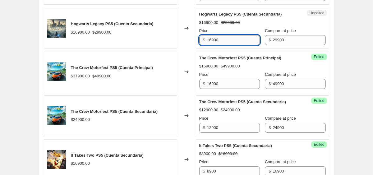
click at [224, 45] on input "16900" at bounding box center [233, 40] width 53 height 10
type input "10900"
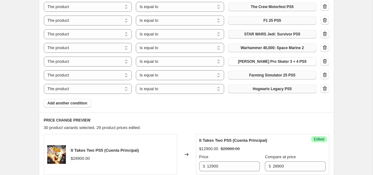
scroll to position [378, 0]
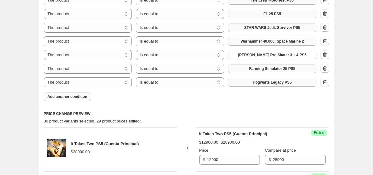
click at [84, 99] on button "Add another condition" at bounding box center [67, 96] width 47 height 9
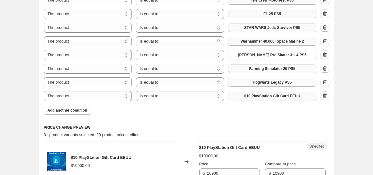
click at [268, 99] on button "$10 PlayStation Gift Card EEUU" at bounding box center [272, 96] width 88 height 9
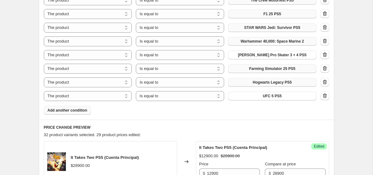
click at [86, 111] on span "Add another condition" at bounding box center [68, 110] width 40 height 5
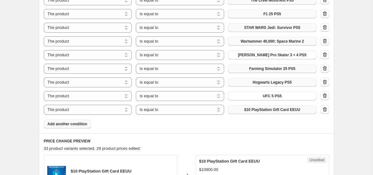
click at [244, 107] on span "$10 PlayStation Gift Card EEUU" at bounding box center [272, 109] width 56 height 5
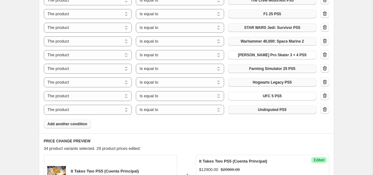
click at [73, 123] on span "Add another condition" at bounding box center [68, 124] width 40 height 5
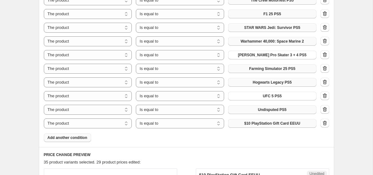
click at [265, 122] on span "$10 PlayStation Gift Card EEUU" at bounding box center [272, 123] width 56 height 5
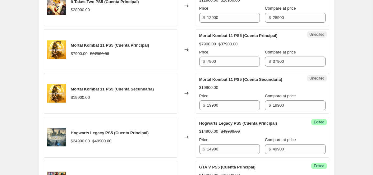
scroll to position [565, 0]
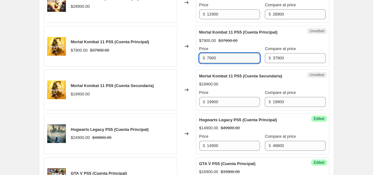
click at [219, 61] on input "7900" at bounding box center [233, 58] width 53 height 10
type input "4900"
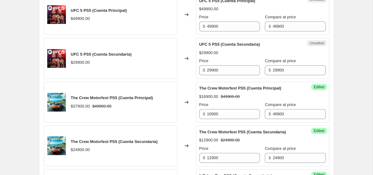
scroll to position [1114, 0]
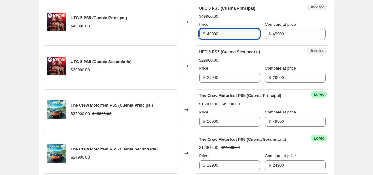
click at [217, 39] on input "49900" at bounding box center [233, 34] width 53 height 10
type input "16900"
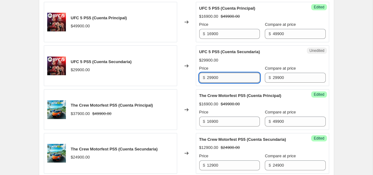
click at [232, 83] on input "29900" at bounding box center [233, 78] width 53 height 10
type input "12900"
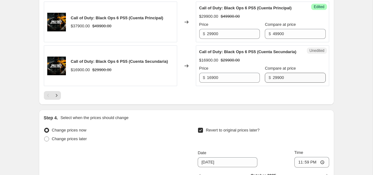
scroll to position [1339, 0]
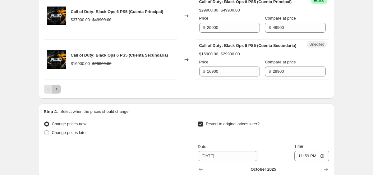
drag, startPoint x: 55, startPoint y: 121, endPoint x: 55, endPoint y: 110, distance: 10.9
click at [55, 92] on icon "Next" at bounding box center [56, 89] width 6 height 6
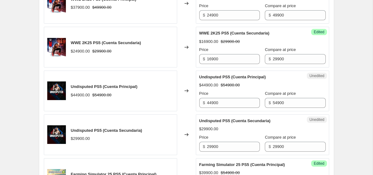
scroll to position [575, 0]
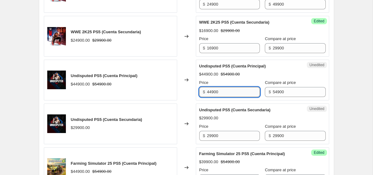
click at [221, 91] on input "44900" at bounding box center [233, 92] width 53 height 10
type input "27900"
click at [215, 136] on input "29900" at bounding box center [233, 136] width 53 height 10
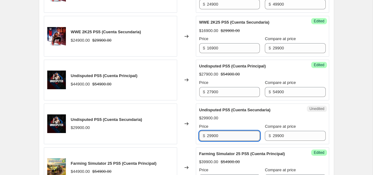
click at [215, 136] on input "29900" at bounding box center [233, 136] width 53 height 10
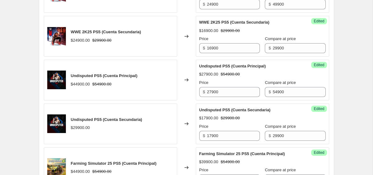
click at [340, 124] on div "Create new price [MEDICAL_DATA]. This page is ready Create new price [MEDICAL_D…" at bounding box center [186, 170] width 310 height 1490
click at [224, 135] on input "17900" at bounding box center [233, 136] width 53 height 10
click at [352, 113] on div "Create new price [MEDICAL_DATA]. This page is ready Create new price [MEDICAL_D…" at bounding box center [186, 170] width 373 height 1490
click at [211, 137] on input "18900" at bounding box center [233, 136] width 53 height 10
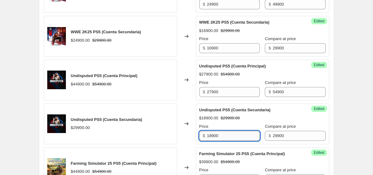
click at [211, 137] on input "18900" at bounding box center [233, 136] width 53 height 10
click at [340, 112] on div "Create new price [MEDICAL_DATA]. This page is ready Create new price [MEDICAL_D…" at bounding box center [186, 170] width 310 height 1490
click at [227, 135] on input "16900" at bounding box center [233, 136] width 53 height 10
type input "17900"
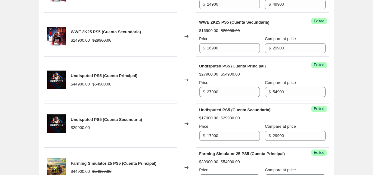
click at [349, 129] on div "Create new price [MEDICAL_DATA]. This page is ready Create new price [MEDICAL_D…" at bounding box center [186, 170] width 373 height 1490
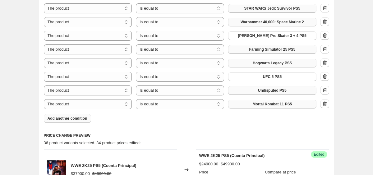
scroll to position [396, 0]
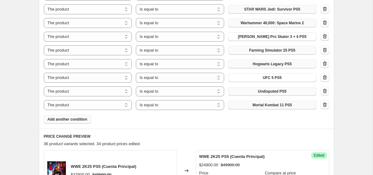
click at [82, 120] on span "Add another condition" at bounding box center [68, 119] width 40 height 5
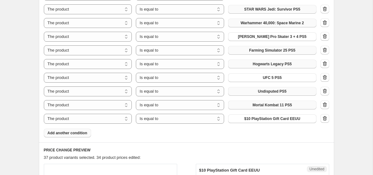
click at [248, 117] on span "$10 PlayStation Gift Card EEUU" at bounding box center [272, 118] width 56 height 5
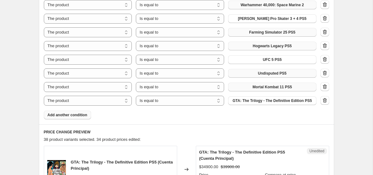
scroll to position [455, 0]
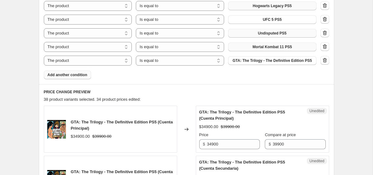
click at [76, 79] on button "Add another condition" at bounding box center [67, 75] width 47 height 9
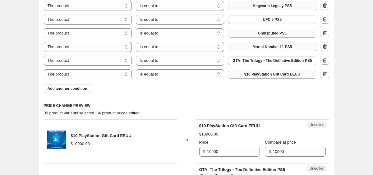
click at [261, 76] on span "$10 PlayStation Gift Card EEUU" at bounding box center [272, 74] width 56 height 5
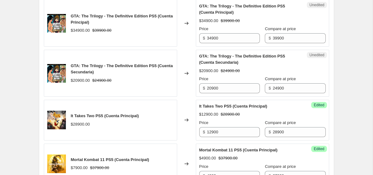
scroll to position [560, 0]
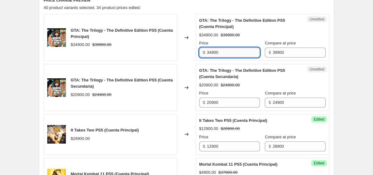
click at [228, 58] on input "34900" at bounding box center [233, 53] width 53 height 10
type input "20900"
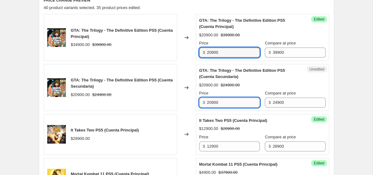
click at [248, 105] on input "20900" at bounding box center [233, 103] width 53 height 10
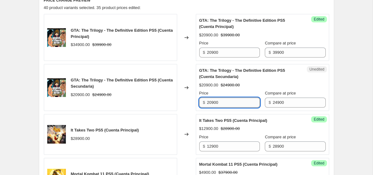
click at [248, 105] on input "20900" at bounding box center [233, 103] width 53 height 10
type input "13900"
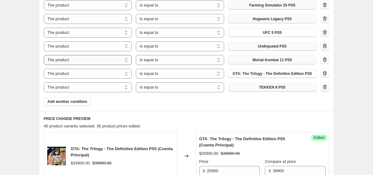
scroll to position [416, 0]
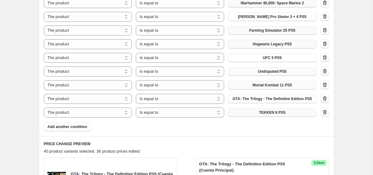
click at [90, 130] on button "Add another condition" at bounding box center [67, 126] width 47 height 9
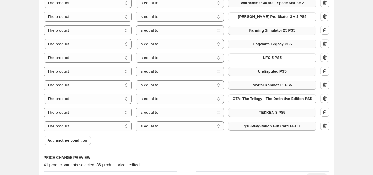
click at [262, 129] on span "$10 PlayStation Gift Card EEUU" at bounding box center [272, 126] width 56 height 5
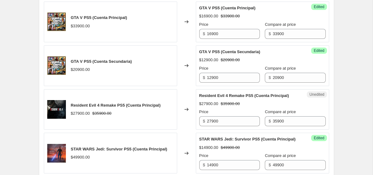
scroll to position [931, 0]
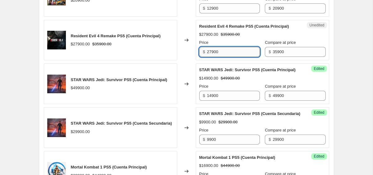
click at [222, 57] on input "27900" at bounding box center [233, 52] width 53 height 10
type input "24900"
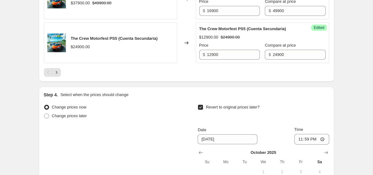
scroll to position [1413, 0]
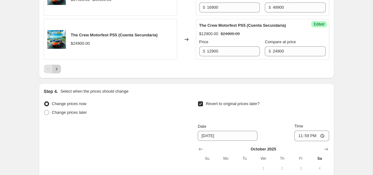
click at [56, 72] on icon "Next" at bounding box center [56, 69] width 6 height 6
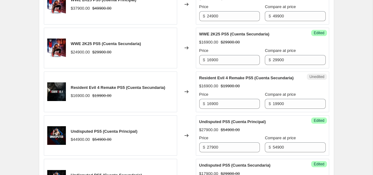
scroll to position [821, 0]
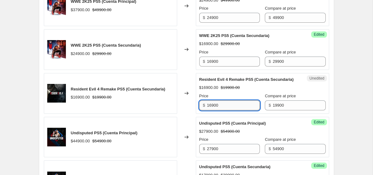
click at [214, 110] on input "16900" at bounding box center [233, 105] width 53 height 10
type input "15900"
click at [340, 118] on div "Create new price [MEDICAL_DATA]. This page is ready Create new price [MEDICAL_D…" at bounding box center [186, 32] width 310 height 1706
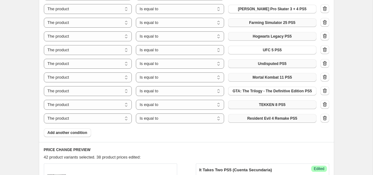
scroll to position [443, 0]
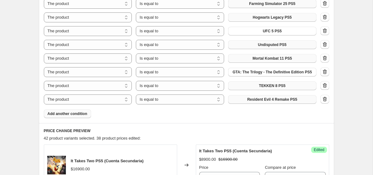
click at [76, 116] on span "Add another condition" at bounding box center [68, 113] width 40 height 5
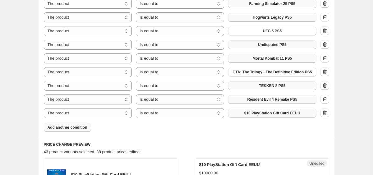
click at [252, 116] on span "$10 PlayStation Gift Card EEUU" at bounding box center [272, 113] width 56 height 5
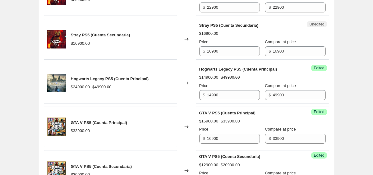
scroll to position [824, 0]
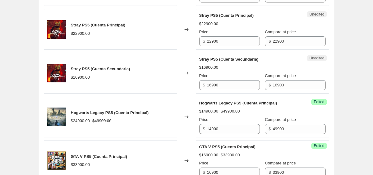
click at [224, 50] on div "Unedited Stray PS5 (Cuenta Principal) $22900.00 Price $ 22900 Compare at price …" at bounding box center [262, 29] width 133 height 41
click at [224, 46] on input "22900" at bounding box center [233, 41] width 53 height 10
type input "16900"
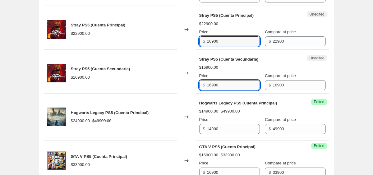
click at [233, 89] on input "16900" at bounding box center [233, 85] width 53 height 10
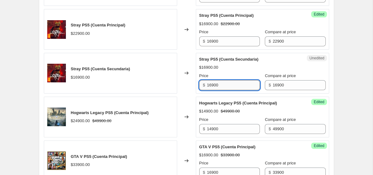
click at [233, 89] on input "16900" at bounding box center [233, 85] width 53 height 10
type input "12900"
click at [178, 79] on div "Changed to" at bounding box center [186, 73] width 19 height 41
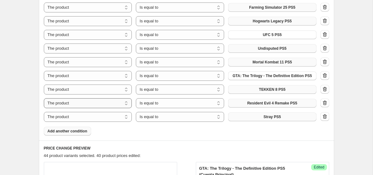
scroll to position [478, 0]
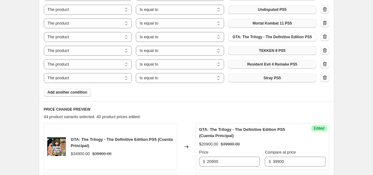
click at [68, 95] on span "Add another condition" at bounding box center [68, 92] width 40 height 5
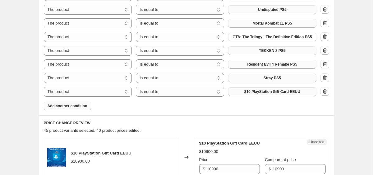
click at [256, 94] on span "$10 PlayStation Gift Card EEUU" at bounding box center [272, 91] width 56 height 5
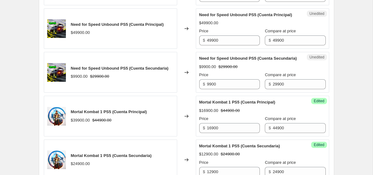
scroll to position [1188, 0]
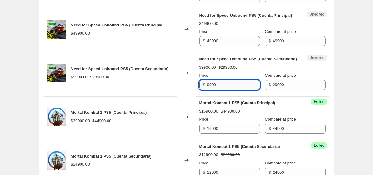
click at [228, 90] on input "9900" at bounding box center [233, 85] width 53 height 10
type input "5900"
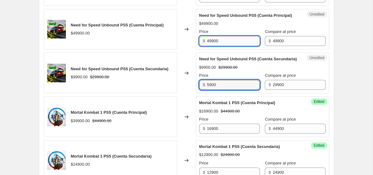
click at [239, 46] on input "49900" at bounding box center [233, 41] width 53 height 10
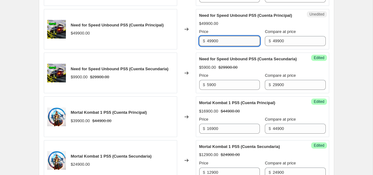
click at [239, 46] on input "49900" at bounding box center [233, 41] width 53 height 10
type input "11900"
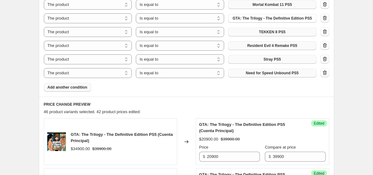
scroll to position [502, 0]
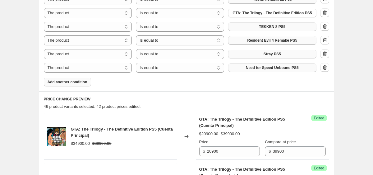
click at [82, 86] on button "Add another condition" at bounding box center [67, 82] width 47 height 9
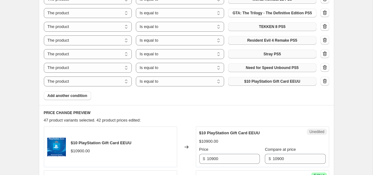
click at [264, 81] on button "$10 PlayStation Gift Card EEUU" at bounding box center [272, 81] width 88 height 9
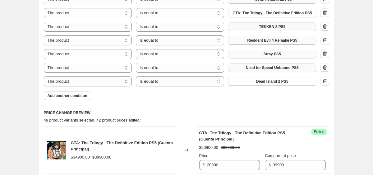
click at [77, 100] on button "Add another condition" at bounding box center [67, 95] width 47 height 9
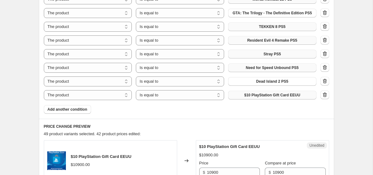
click at [271, 98] on span "$10 PlayStation Gift Card EEUU" at bounding box center [272, 95] width 56 height 5
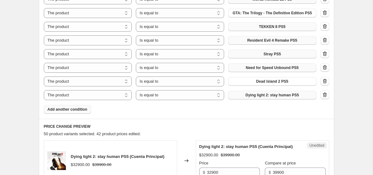
click at [73, 114] on button "Add another condition" at bounding box center [67, 109] width 47 height 9
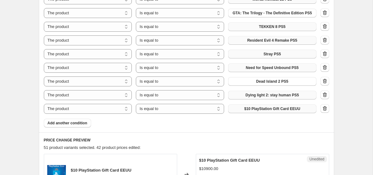
click at [247, 110] on button "$10 PlayStation Gift Card EEUU" at bounding box center [272, 108] width 88 height 9
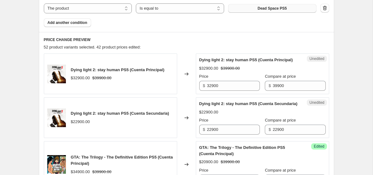
scroll to position [604, 0]
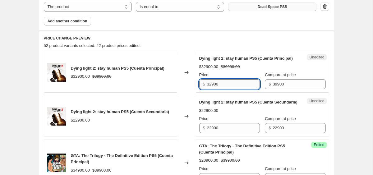
click at [228, 89] on input "32900" at bounding box center [233, 84] width 53 height 10
type input "16900"
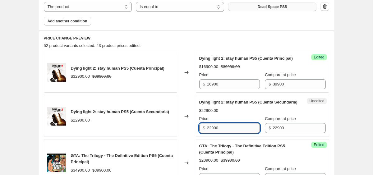
click at [235, 133] on input "22900" at bounding box center [233, 128] width 53 height 10
click at [234, 133] on input "229001" at bounding box center [233, 128] width 53 height 10
type input "12900"
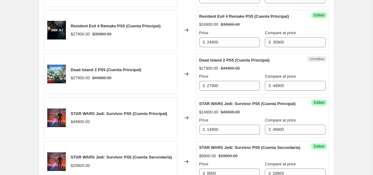
scroll to position [1197, 0]
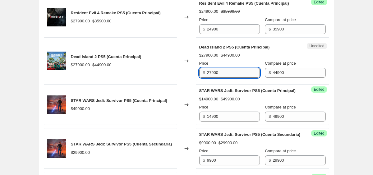
click at [239, 78] on input "27900" at bounding box center [233, 73] width 53 height 10
type input "14900"
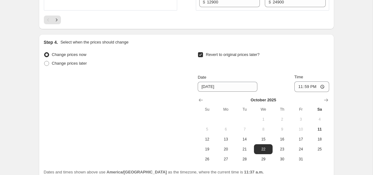
scroll to position [1548, 0]
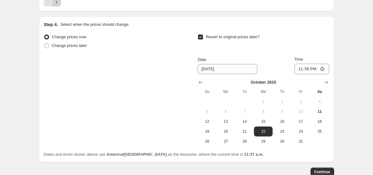
click at [57, 7] on button "Next" at bounding box center [56, 2] width 9 height 9
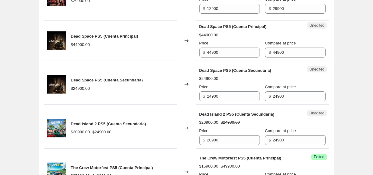
scroll to position [873, 0]
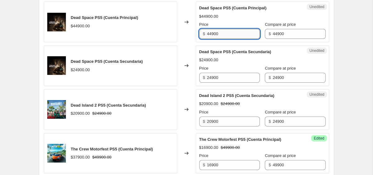
click at [215, 37] on input "44900" at bounding box center [233, 34] width 53 height 10
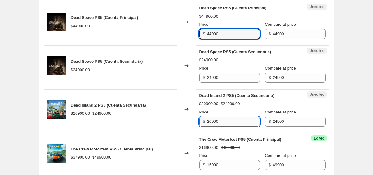
click at [224, 122] on input "20900" at bounding box center [233, 122] width 53 height 10
type input "10900"
click at [352, 114] on div "Create new price [MEDICAL_DATA]. This page is ready Create new price [MEDICAL_D…" at bounding box center [186, 2] width 373 height 1750
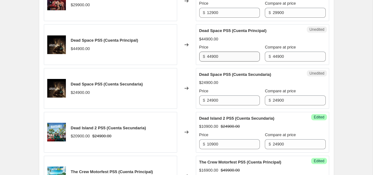
scroll to position [820, 0]
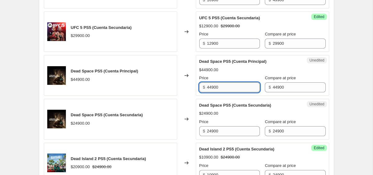
click at [228, 89] on input "44900" at bounding box center [233, 87] width 53 height 10
type input "14900"
click at [230, 132] on input "24900" at bounding box center [233, 131] width 53 height 10
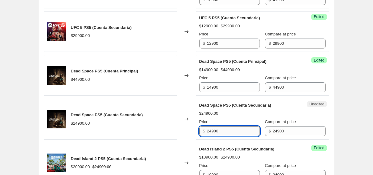
click at [230, 132] on input "24900" at bounding box center [233, 131] width 53 height 10
type input "9900"
click at [344, 128] on div "Create new price [MEDICAL_DATA]. This page is ready Create new price [MEDICAL_D…" at bounding box center [186, 55] width 373 height 1750
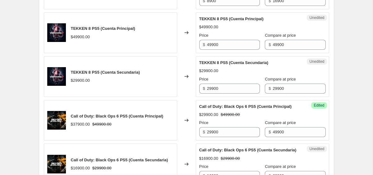
scroll to position [1126, 0]
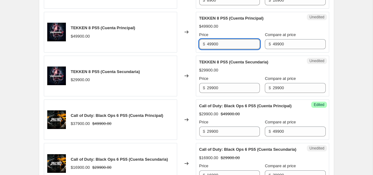
click at [221, 49] on input "49900" at bounding box center [233, 44] width 53 height 10
type input "27900"
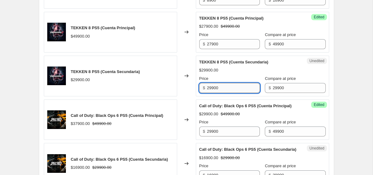
click at [242, 93] on input "29900" at bounding box center [233, 88] width 53 height 10
type input "17900"
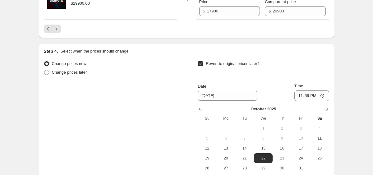
scroll to position [1516, 0]
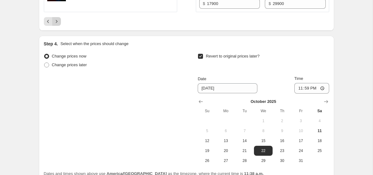
click at [56, 25] on icon "Next" at bounding box center [56, 21] width 6 height 6
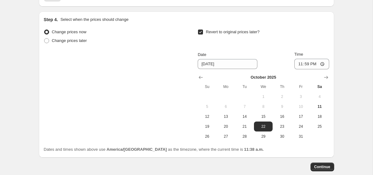
scroll to position [1272, 0]
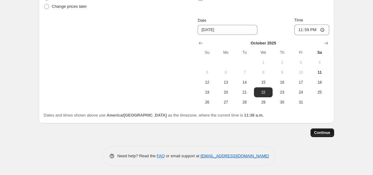
click at [325, 131] on span "Continue" at bounding box center [322, 132] width 16 height 5
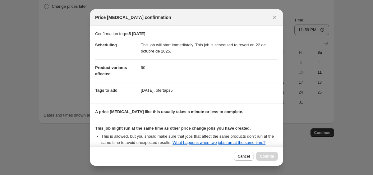
scroll to position [76, 0]
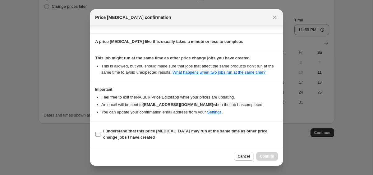
click at [154, 140] on span "I understand that this price [MEDICAL_DATA] may run at the same time as other p…" at bounding box center [190, 134] width 175 height 12
click at [100, 137] on input "I understand that this price [MEDICAL_DATA] may run at the same time as other p…" at bounding box center [97, 134] width 5 height 5
checkbox input "true"
click at [273, 156] on span "Confirm" at bounding box center [267, 156] width 14 height 5
